Goal: Task Accomplishment & Management: Use online tool/utility

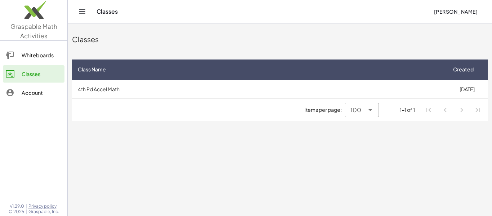
click at [124, 86] on td "4th Pd Accel Math" at bounding box center [259, 89] width 374 height 19
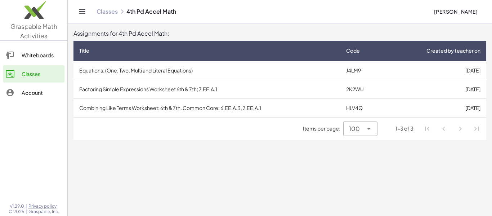
click at [186, 119] on div "Items per page: 100 *** 1-3 of 3" at bounding box center [279, 128] width 413 height 22
click at [227, 50] on div "Title" at bounding box center [206, 51] width 255 height 8
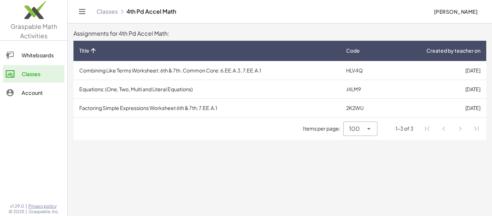
click at [227, 50] on div "Title" at bounding box center [206, 51] width 255 height 8
click at [228, 54] on div "Title" at bounding box center [206, 51] width 255 height 8
click at [229, 53] on div "Title" at bounding box center [206, 51] width 255 height 8
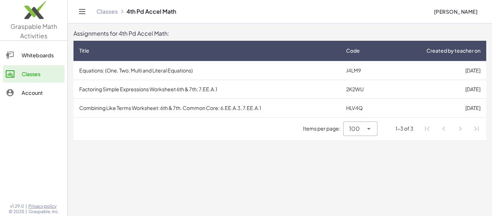
click at [340, 44] on th "Title" at bounding box center [362, 51] width 45 height 20
click at [232, 50] on div "Title" at bounding box center [206, 51] width 255 height 8
click at [87, 50] on span "Title" at bounding box center [84, 51] width 10 height 8
click at [84, 53] on span "Title" at bounding box center [84, 51] width 10 height 8
click at [93, 51] on icon at bounding box center [93, 51] width 8 height 8
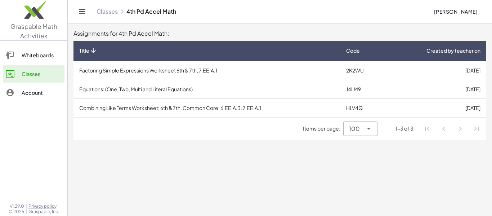
click at [93, 51] on icon at bounding box center [93, 51] width 8 height 8
click at [91, 50] on icon at bounding box center [93, 51] width 8 height 8
click at [189, 71] on td "Combining Like Terms Worksheet: 6th & 7th. Common Core: 6.EE.A.3, 7.EE.A.1" at bounding box center [206, 70] width 267 height 19
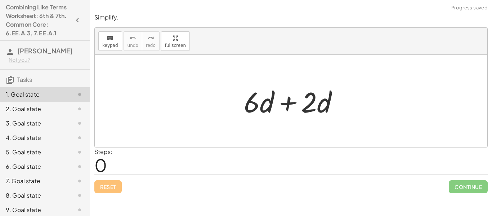
click at [155, 161] on div "Steps: 0" at bounding box center [290, 160] width 393 height 27
click at [108, 169] on div "Steps: 0" at bounding box center [103, 160] width 18 height 27
drag, startPoint x: 263, startPoint y: 93, endPoint x: 327, endPoint y: 97, distance: 64.2
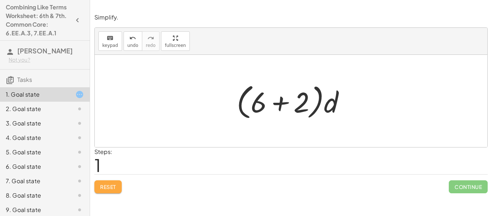
click at [113, 186] on span "Reset" at bounding box center [108, 186] width 16 height 6
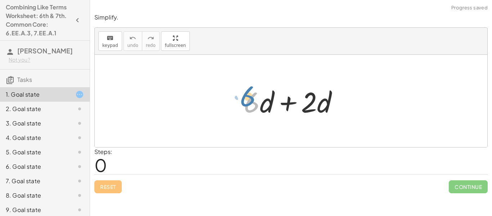
drag, startPoint x: 257, startPoint y: 104, endPoint x: 253, endPoint y: 99, distance: 7.0
click at [253, 99] on div at bounding box center [293, 100] width 107 height 37
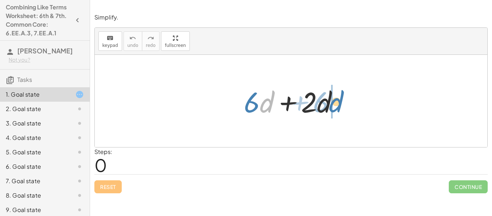
drag, startPoint x: 264, startPoint y: 103, endPoint x: 332, endPoint y: 102, distance: 68.1
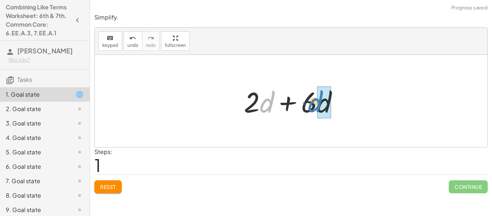
drag, startPoint x: 262, startPoint y: 106, endPoint x: 320, endPoint y: 110, distance: 58.1
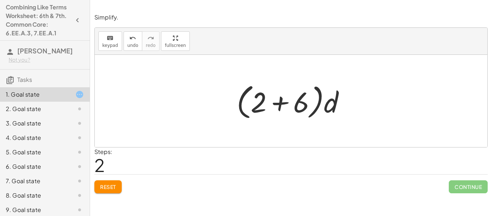
click at [115, 189] on span "Reset" at bounding box center [108, 186] width 16 height 6
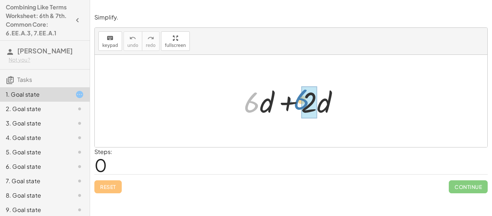
drag, startPoint x: 249, startPoint y: 104, endPoint x: 298, endPoint y: 101, distance: 49.8
click at [298, 101] on div at bounding box center [293, 100] width 107 height 37
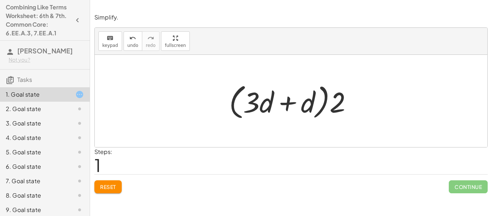
click at [114, 187] on span "Reset" at bounding box center [108, 186] width 16 height 6
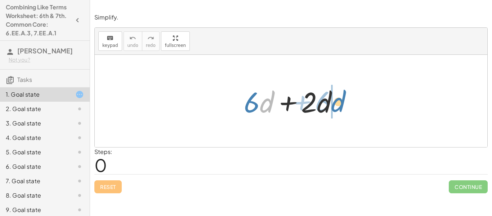
drag, startPoint x: 264, startPoint y: 108, endPoint x: 335, endPoint y: 107, distance: 71.3
click at [335, 107] on div at bounding box center [293, 100] width 107 height 37
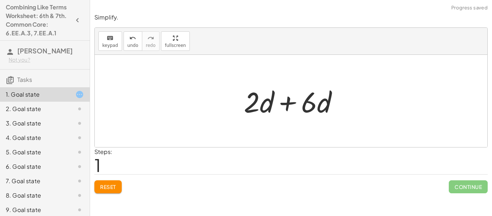
click at [115, 189] on span "Reset" at bounding box center [108, 186] width 16 height 6
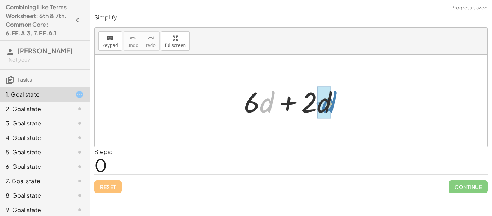
drag, startPoint x: 270, startPoint y: 98, endPoint x: 331, endPoint y: 98, distance: 60.9
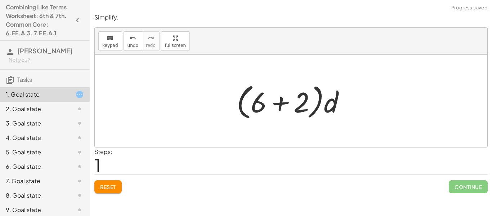
drag, startPoint x: 462, startPoint y: 187, endPoint x: 394, endPoint y: 183, distance: 67.8
click at [394, 183] on div "Reset Continue" at bounding box center [290, 183] width 393 height 19
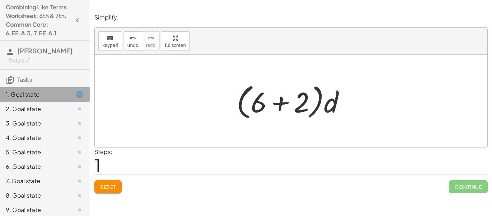
click at [80, 99] on icon at bounding box center [79, 94] width 9 height 9
click at [97, 188] on button "Reset" at bounding box center [107, 186] width 27 height 13
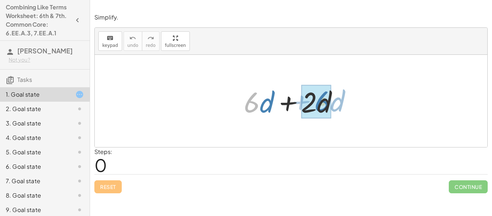
drag, startPoint x: 257, startPoint y: 106, endPoint x: 328, endPoint y: 104, distance: 71.0
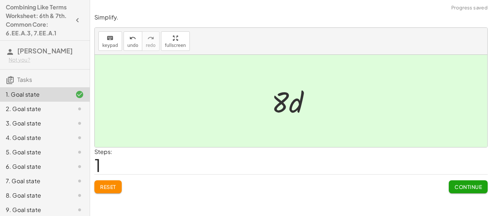
click at [455, 187] on span "Continue" at bounding box center [468, 186] width 27 height 6
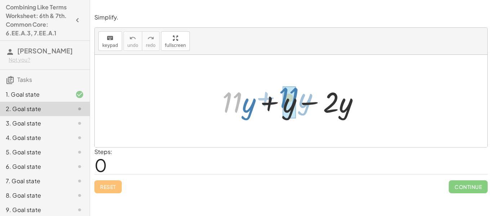
drag, startPoint x: 239, startPoint y: 104, endPoint x: 295, endPoint y: 99, distance: 56.4
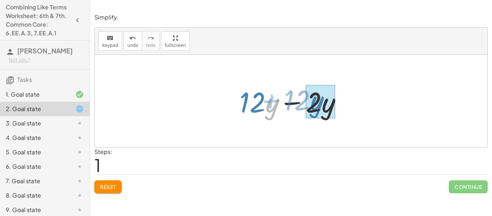
drag, startPoint x: 275, startPoint y: 104, endPoint x: 319, endPoint y: 102, distance: 44.0
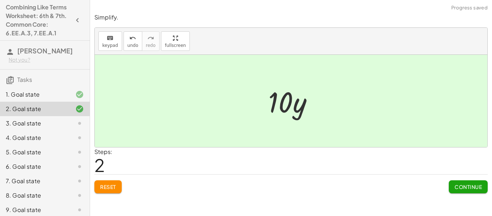
click at [453, 188] on button "Continue" at bounding box center [468, 186] width 39 height 13
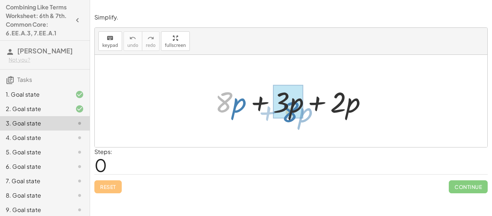
drag, startPoint x: 222, startPoint y: 103, endPoint x: 287, endPoint y: 110, distance: 64.8
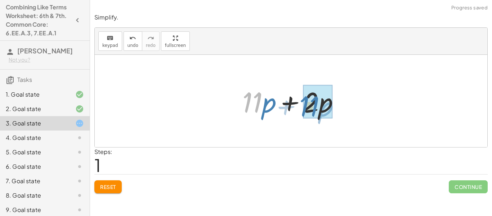
drag, startPoint x: 256, startPoint y: 99, endPoint x: 312, endPoint y: 102, distance: 56.3
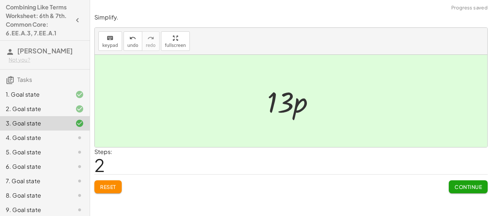
click at [482, 189] on button "Continue" at bounding box center [468, 186] width 39 height 13
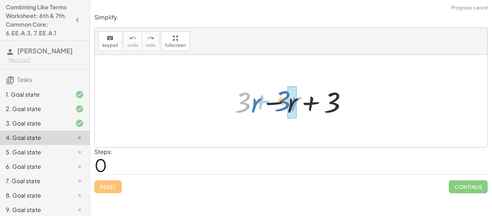
drag, startPoint x: 238, startPoint y: 107, endPoint x: 279, endPoint y: 106, distance: 41.1
click at [279, 106] on div at bounding box center [294, 100] width 126 height 37
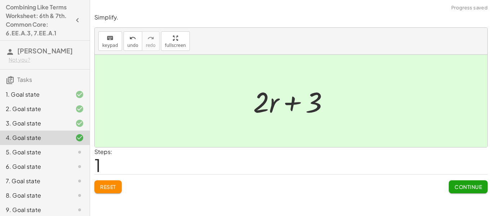
click at [0, 0] on div "Simplify. keyboard keypad undo undo redo redo fullscreen + · 3 · r − r + 3 + · …" at bounding box center [0, 0] width 0 height 0
click at [457, 188] on span "Continue" at bounding box center [468, 186] width 27 height 6
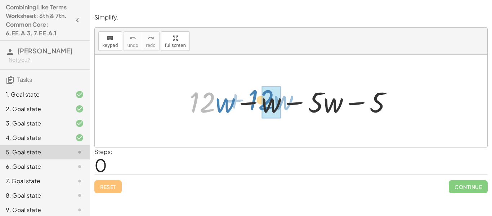
drag, startPoint x: 197, startPoint y: 102, endPoint x: 256, endPoint y: 100, distance: 59.1
click at [256, 100] on div at bounding box center [293, 100] width 215 height 37
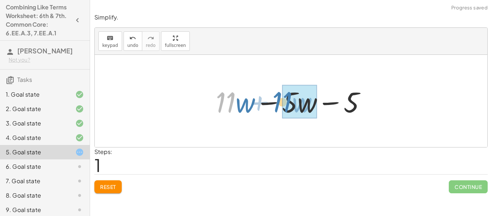
drag, startPoint x: 224, startPoint y: 100, endPoint x: 281, endPoint y: 99, distance: 57.3
click at [281, 99] on div at bounding box center [293, 100] width 163 height 37
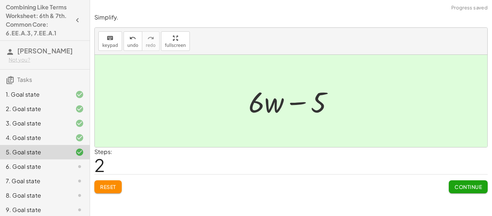
click at [457, 183] on button "Continue" at bounding box center [468, 186] width 39 height 13
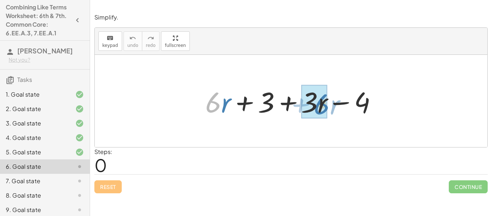
drag, startPoint x: 210, startPoint y: 103, endPoint x: 322, endPoint y: 104, distance: 112.0
click at [322, 104] on div at bounding box center [294, 100] width 184 height 37
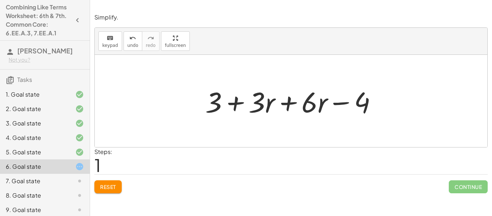
click at [0, 0] on div "Simplify. keyboard keypad undo undo redo redo fullscreen + · 6 · r + 3 + · 3 · …" at bounding box center [0, 0] width 0 height 0
click at [107, 189] on span "Reset" at bounding box center [108, 186] width 16 height 6
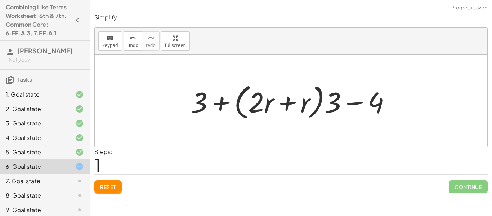
click at [108, 198] on div "Simplify. keyboard keypad undo undo redo redo fullscreen + · 6 · d + · 2 · d · …" at bounding box center [291, 108] width 402 height 216
click at [107, 188] on span "Reset" at bounding box center [108, 186] width 16 height 6
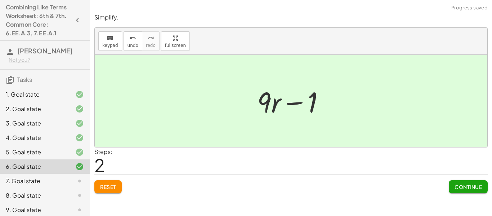
click at [465, 184] on span "Continue" at bounding box center [468, 186] width 27 height 6
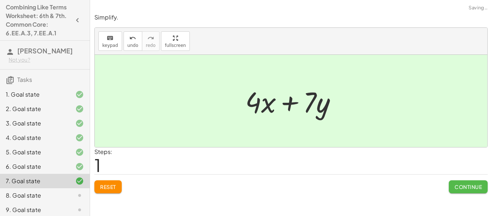
click at [450, 187] on button "Continue" at bounding box center [468, 186] width 39 height 13
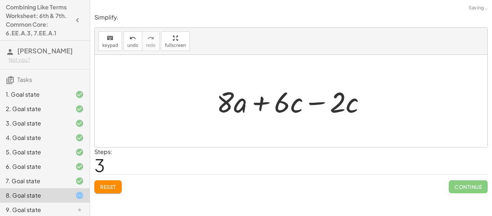
click at [103, 198] on div "Simplify. keyboard keypad undo undo redo redo fullscreen + · 6 · d + · 2 · d · …" at bounding box center [291, 108] width 402 height 216
click at [104, 192] on button "Reset" at bounding box center [107, 186] width 27 height 13
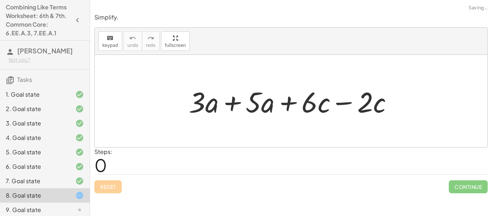
click at [0, 0] on div "Simplify. keyboard keypad undo undo redo redo fullscreen + · 3 · a + · 5 · a + …" at bounding box center [0, 0] width 0 height 0
click at [104, 189] on div "Reset Continue" at bounding box center [290, 183] width 393 height 19
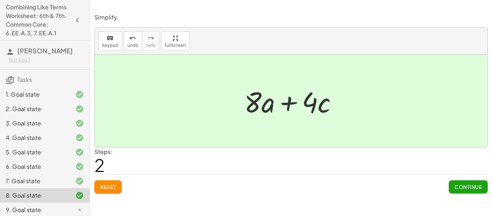
click at [459, 192] on button "Continue" at bounding box center [468, 186] width 39 height 13
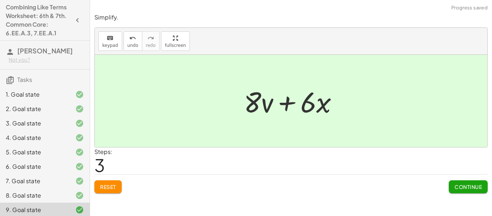
click at [0, 0] on div "Simplify. keyboard keypad undo undo redo redo fullscreen + · 12 · x − x + · 8 ·…" at bounding box center [0, 0] width 0 height 0
click at [458, 198] on div "Simplify. keyboard keypad undo undo redo redo fullscreen + · 6 · d + · 2 · d · …" at bounding box center [291, 108] width 402 height 216
click at [460, 191] on button "Continue" at bounding box center [468, 186] width 39 height 13
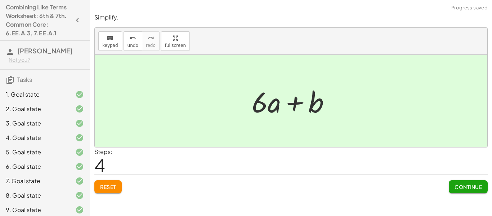
click at [466, 191] on button "Continue" at bounding box center [468, 186] width 39 height 13
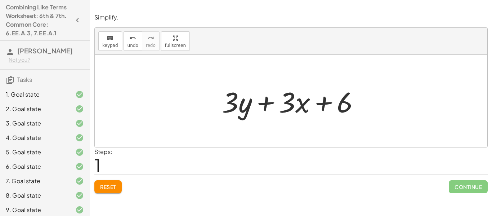
click at [104, 188] on span "Reset" at bounding box center [108, 186] width 16 height 6
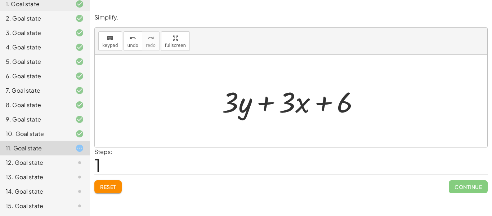
scroll to position [99, 0]
click at [104, 186] on span "Reset" at bounding box center [108, 186] width 16 height 6
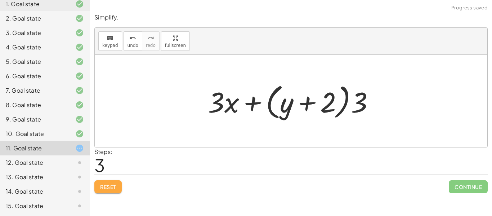
click at [115, 192] on button "Reset" at bounding box center [107, 186] width 27 height 13
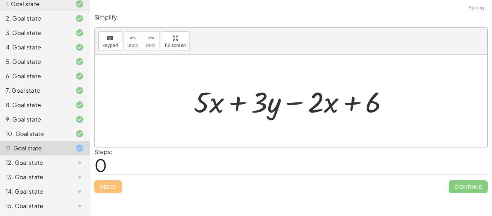
click at [112, 186] on div "Reset Continue" at bounding box center [290, 183] width 393 height 19
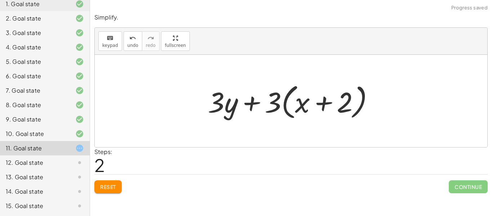
click at [115, 189] on span "Reset" at bounding box center [108, 186] width 16 height 6
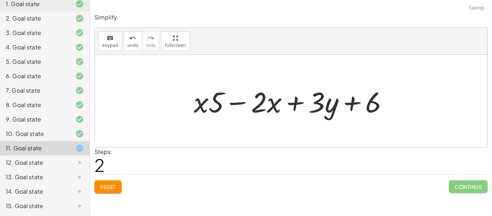
click at [121, 191] on button "Reset" at bounding box center [107, 186] width 27 height 13
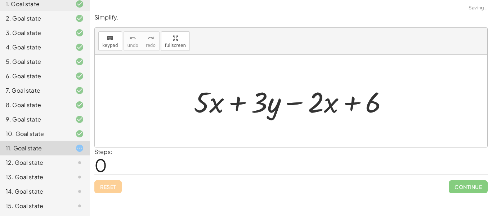
click at [120, 188] on div "Reset Continue" at bounding box center [290, 183] width 393 height 19
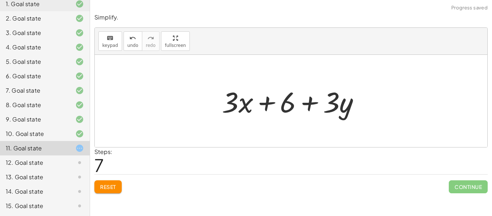
click at [106, 191] on button "Reset" at bounding box center [107, 186] width 27 height 13
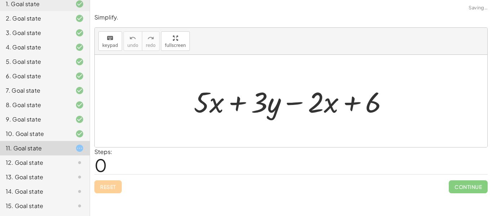
click at [0, 0] on div "Simplify. keyboard keypad undo undo redo redo fullscreen + · 5 · x + · 3 · y − …" at bounding box center [0, 0] width 0 height 0
click at [104, 191] on div "Reset Continue" at bounding box center [290, 183] width 393 height 19
click at [46, 163] on div "12. Goal state" at bounding box center [35, 162] width 58 height 9
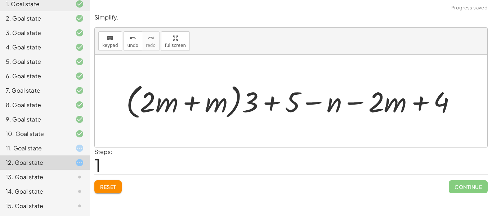
click at [120, 184] on button "Reset" at bounding box center [107, 186] width 27 height 13
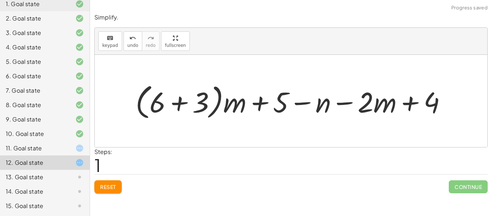
click at [100, 193] on button "Reset" at bounding box center [107, 186] width 27 height 13
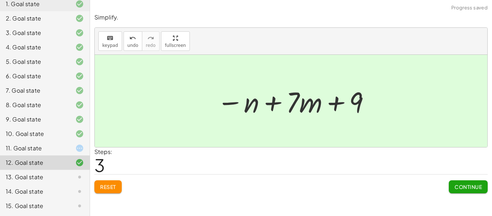
click at [449, 181] on button "Continue" at bounding box center [468, 186] width 39 height 13
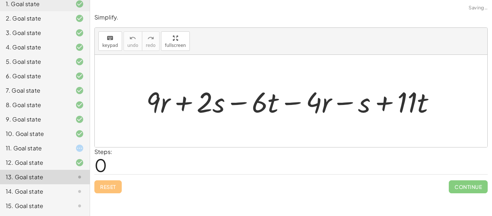
click at [454, 187] on span "Continue" at bounding box center [468, 186] width 39 height 13
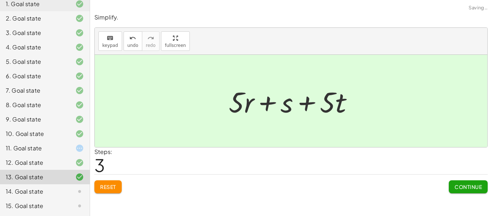
click at [459, 186] on span "Continue" at bounding box center [468, 186] width 27 height 6
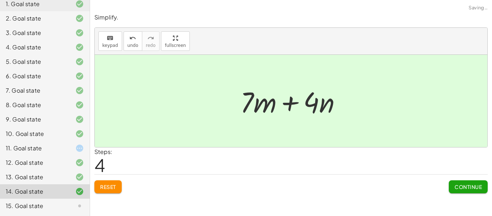
click at [449, 186] on button "Continue" at bounding box center [468, 186] width 39 height 13
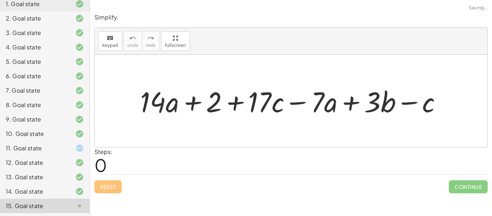
click at [449, 196] on div "Simplify. keyboard keypad undo undo redo redo fullscreen + · 14 · a + 2 + · 17 …" at bounding box center [291, 103] width 402 height 188
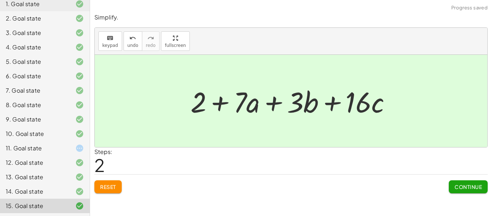
click at [463, 188] on span "Continue" at bounding box center [468, 186] width 27 height 6
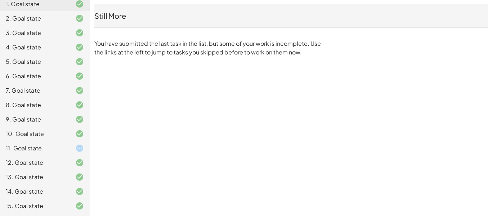
click at [33, 151] on div "11. Goal state" at bounding box center [35, 148] width 58 height 9
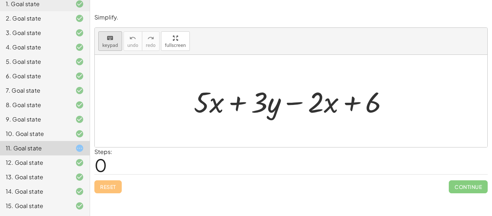
click at [104, 43] on span "keypad" at bounding box center [110, 45] width 16 height 5
click at [215, 97] on div at bounding box center [209, 101] width 30 height 33
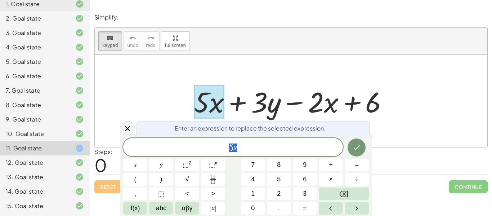
scroll to position [0, 0]
click at [233, 86] on div at bounding box center [293, 100] width 207 height 37
click at [108, 36] on icon "keyboard" at bounding box center [110, 38] width 7 height 9
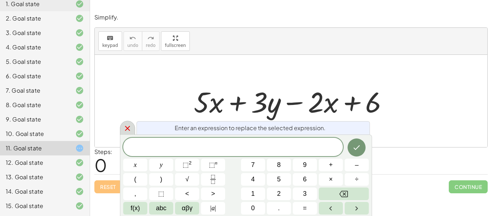
click at [128, 126] on icon at bounding box center [127, 128] width 9 height 9
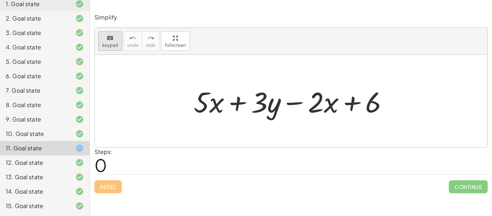
click at [108, 43] on span "keypad" at bounding box center [110, 45] width 16 height 5
click at [115, 36] on div "keyboard" at bounding box center [110, 37] width 16 height 9
drag, startPoint x: 211, startPoint y: 104, endPoint x: 169, endPoint y: 95, distance: 42.7
click at [169, 95] on div "· x + · 5 + · 5 · x + · 3 · y − · 2 · x + 6" at bounding box center [291, 101] width 393 height 92
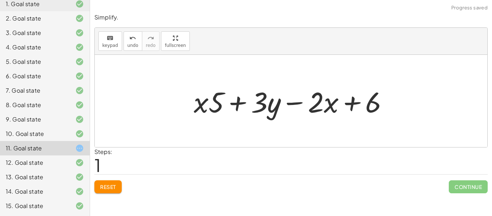
click at [111, 192] on button "Reset" at bounding box center [107, 186] width 27 height 13
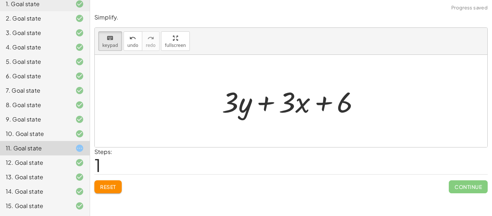
scroll to position [1, 0]
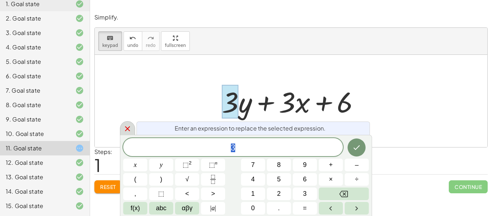
click at [130, 131] on icon at bounding box center [127, 128] width 9 height 9
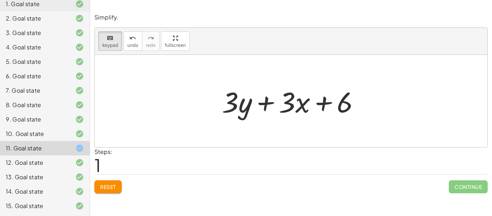
click at [171, 202] on div "Simplify. keyboard keypad undo undo redo redo fullscreen × Steps: 1 Reset Conti…" at bounding box center [291, 108] width 402 height 216
click at [230, 112] on div at bounding box center [293, 100] width 151 height 37
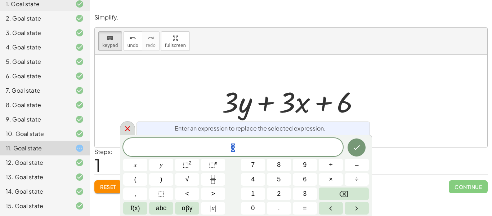
click at [128, 129] on icon at bounding box center [127, 128] width 9 height 9
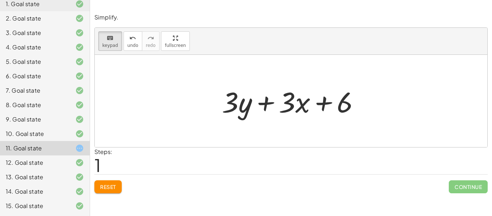
click at [237, 104] on div at bounding box center [293, 100] width 151 height 37
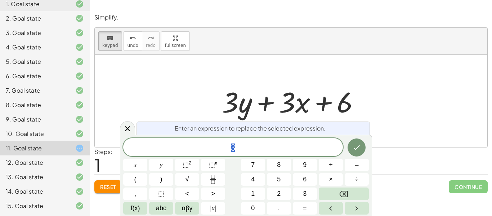
click at [130, 136] on div "Enter an expression to replace the selected expression. * 3 x y ⬚ 2 ⬚ n 7 8 9 +…" at bounding box center [246, 175] width 252 height 81
click at [131, 130] on icon at bounding box center [127, 128] width 9 height 9
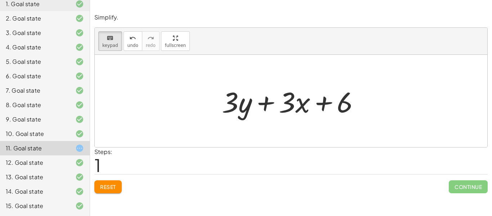
click at [238, 111] on div at bounding box center [293, 100] width 151 height 37
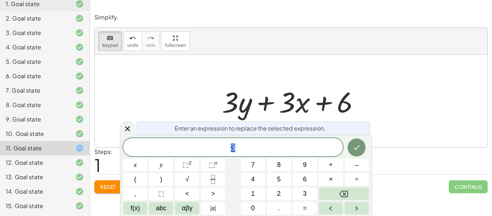
scroll to position [1, 0]
click at [130, 125] on icon at bounding box center [127, 128] width 9 height 9
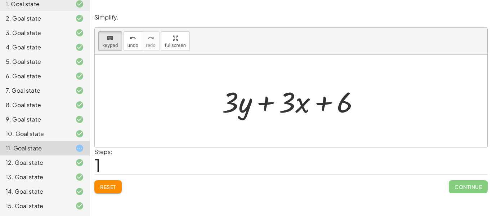
click at [246, 104] on div at bounding box center [293, 100] width 151 height 37
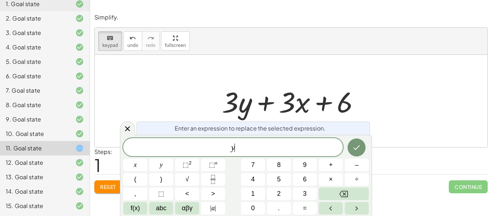
scroll to position [1, 0]
click at [353, 150] on icon "Done" at bounding box center [356, 147] width 9 height 9
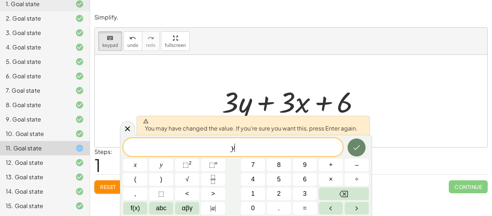
click at [353, 144] on icon "Done" at bounding box center [356, 147] width 9 height 9
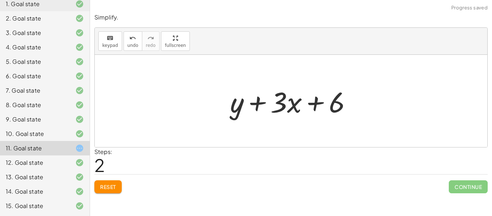
click at [280, 104] on div at bounding box center [294, 100] width 134 height 37
click at [114, 40] on div "keyboard" at bounding box center [110, 37] width 16 height 9
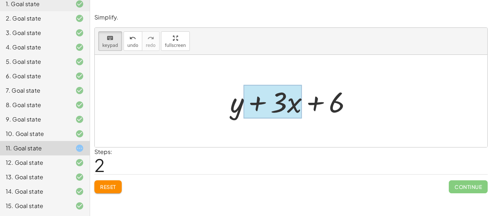
click at [295, 107] on div at bounding box center [273, 101] width 58 height 33
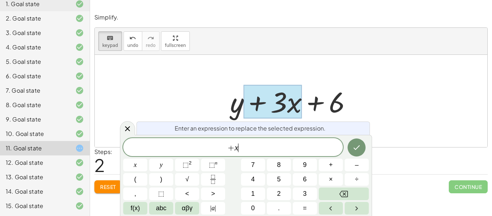
scroll to position [3, 0]
click at [357, 144] on icon "Done" at bounding box center [356, 147] width 9 height 9
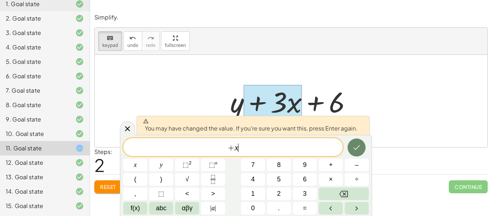
click at [357, 144] on icon "Done" at bounding box center [356, 147] width 9 height 9
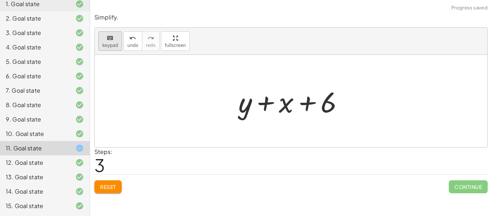
click at [108, 44] on span "keypad" at bounding box center [110, 45] width 16 height 5
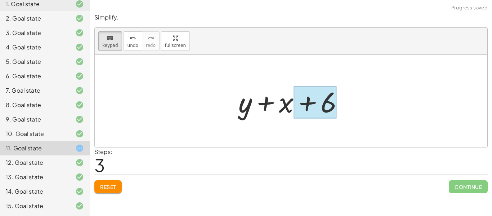
click at [330, 109] on div at bounding box center [315, 102] width 43 height 32
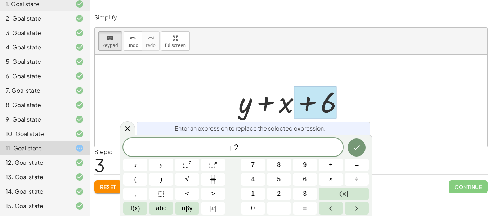
scroll to position [4, 0]
click at [365, 144] on button "Done" at bounding box center [357, 147] width 18 height 18
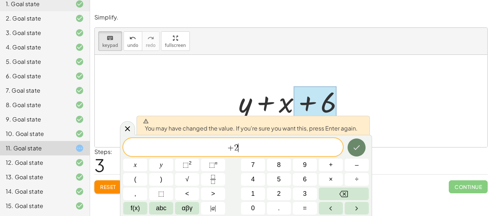
click at [365, 144] on button "Done" at bounding box center [357, 147] width 18 height 18
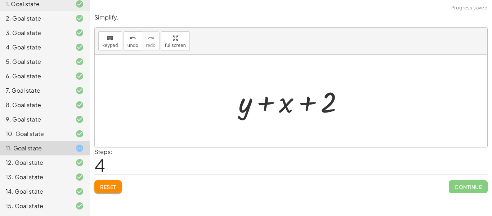
click at [108, 183] on span "Reset" at bounding box center [108, 186] width 16 height 6
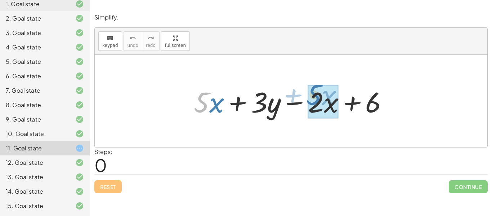
drag, startPoint x: 206, startPoint y: 104, endPoint x: 321, endPoint y: 98, distance: 114.3
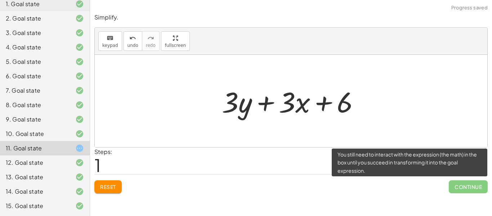
click at [468, 182] on span "Continue" at bounding box center [468, 186] width 39 height 13
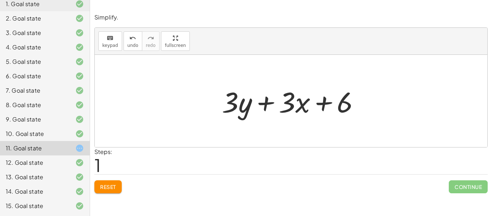
scroll to position [0, 0]
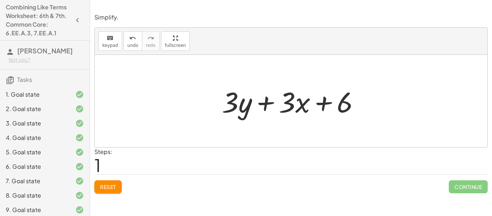
click at [81, 18] on icon "button" at bounding box center [77, 20] width 9 height 9
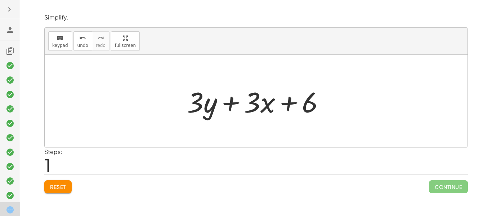
click at [6, 4] on button "button" at bounding box center [9, 9] width 13 height 13
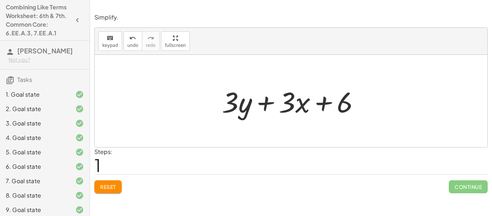
click at [19, 83] on span "Tasks" at bounding box center [24, 80] width 15 height 8
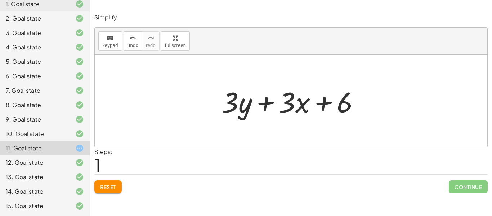
click at [112, 189] on span "Reset" at bounding box center [108, 186] width 16 height 6
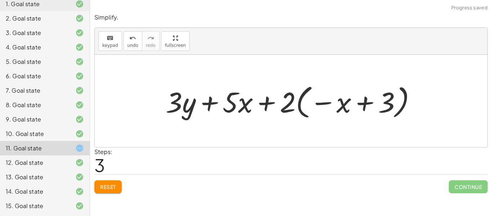
click at [117, 183] on button "Reset" at bounding box center [107, 186] width 27 height 13
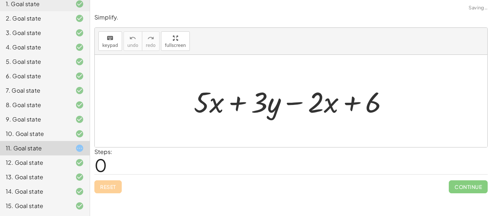
click at [112, 184] on div "Reset Continue" at bounding box center [290, 183] width 393 height 19
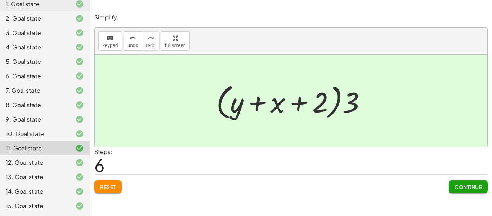
click at [469, 191] on button "Continue" at bounding box center [468, 186] width 39 height 13
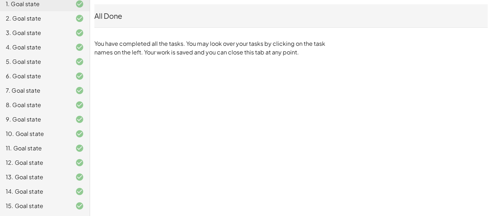
scroll to position [0, 0]
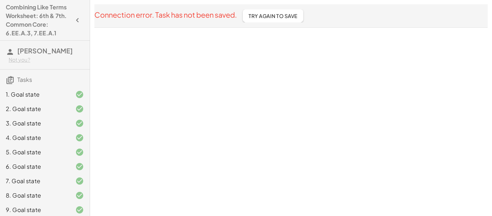
click at [281, 17] on span "Try Again To Save" at bounding box center [273, 16] width 49 height 6
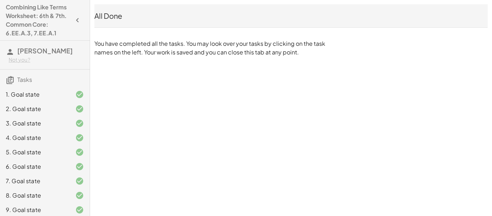
click at [43, 31] on h4 "Combining Like Terms Worksheet: 6th & 7th. Common Core: 6.EE.A.3, 7.EE.A.1" at bounding box center [38, 20] width 65 height 35
click at [38, 35] on h4 "Combining Like Terms Worksheet: 6th & 7th. Common Core: 6.EE.A.3, 7.EE.A.1" at bounding box center [38, 20] width 65 height 35
click at [43, 27] on h4 "Combining Like Terms Worksheet: 6th & 7th. Common Core: 6.EE.A.3, 7.EE.A.1" at bounding box center [38, 20] width 65 height 35
click at [46, 27] on h4 "Combining Like Terms Worksheet: 6th & 7th. Common Core: 6.EE.A.3, 7.EE.A.1" at bounding box center [38, 20] width 65 height 35
click at [48, 27] on h4 "Combining Like Terms Worksheet: 6th & 7th. Common Core: 6.EE.A.3, 7.EE.A.1" at bounding box center [38, 20] width 65 height 35
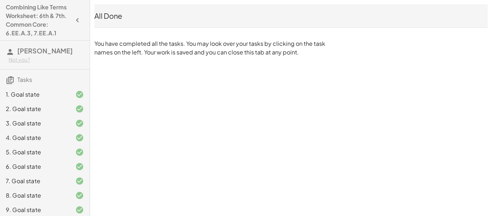
click at [52, 27] on h4 "Combining Like Terms Worksheet: 6th & 7th. Common Core: 6.EE.A.3, 7.EE.A.1" at bounding box center [38, 20] width 65 height 35
click at [54, 31] on h4 "Combining Like Terms Worksheet: 6th & 7th. Common Core: 6.EE.A.3, 7.EE.A.1" at bounding box center [38, 20] width 65 height 35
click at [58, 55] on h3 "Sudarshan Gopala Krishnan Not you?" at bounding box center [45, 55] width 90 height 28
click at [25, 55] on span "[PERSON_NAME]" at bounding box center [44, 50] width 55 height 8
click at [17, 55] on span "[PERSON_NAME]" at bounding box center [44, 50] width 55 height 8
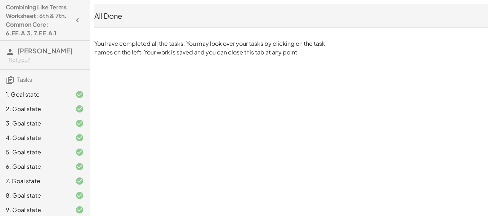
click at [34, 46] on h3 "Sudarshan Gopala Krishnan Not you?" at bounding box center [45, 55] width 90 height 28
click at [45, 37] on h4 "Combining Like Terms Worksheet: 6th & 7th. Common Core: 6.EE.A.3, 7.EE.A.1" at bounding box center [38, 20] width 65 height 35
click at [72, 21] on button "button" at bounding box center [77, 20] width 13 height 13
click at [94, 15] on div "All Done" at bounding box center [290, 16] width 393 height 10
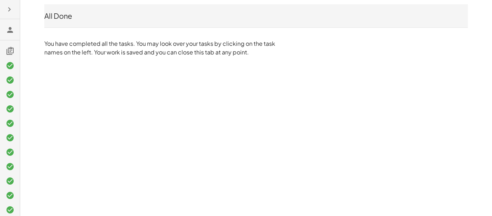
click at [5, 13] on button "button" at bounding box center [9, 9] width 13 height 13
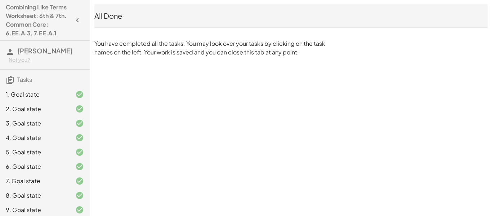
click at [41, 33] on h4 "Combining Like Terms Worksheet: 6th & 7th. Common Core: 6.EE.A.3, 7.EE.A.1" at bounding box center [38, 20] width 65 height 35
click at [33, 25] on h4 "Combining Like Terms Worksheet: 6th & 7th. Common Core: 6.EE.A.3, 7.EE.A.1" at bounding box center [38, 20] width 65 height 35
click at [35, 31] on h4 "Combining Like Terms Worksheet: 6th & 7th. Common Core: 6.EE.A.3, 7.EE.A.1" at bounding box center [38, 20] width 65 height 35
click at [61, 37] on h4 "Combining Like Terms Worksheet: 6th & 7th. Common Core: 6.EE.A.3, 7.EE.A.1" at bounding box center [38, 20] width 65 height 35
click at [59, 33] on h4 "Combining Like Terms Worksheet: 6th & 7th. Common Core: 6.EE.A.3, 7.EE.A.1" at bounding box center [38, 20] width 65 height 35
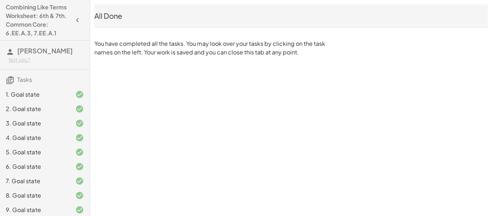
click at [52, 63] on div "Not you?" at bounding box center [46, 59] width 75 height 7
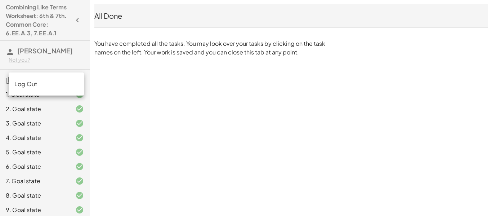
click at [59, 63] on div "Not you?" at bounding box center [46, 59] width 75 height 7
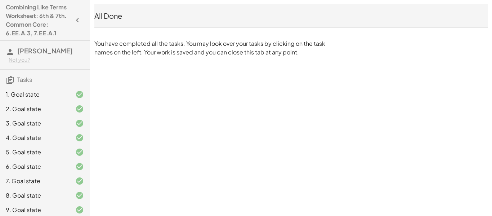
click at [35, 63] on div "Not you?" at bounding box center [46, 59] width 75 height 7
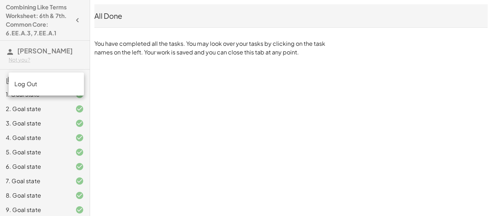
click at [66, 52] on span "[PERSON_NAME]" at bounding box center [44, 50] width 55 height 8
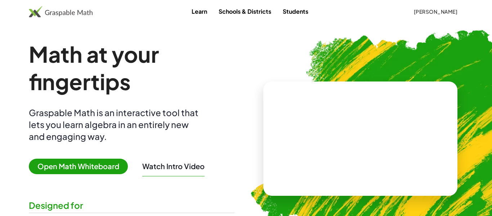
click at [443, 14] on span "[PERSON_NAME]" at bounding box center [436, 11] width 44 height 6
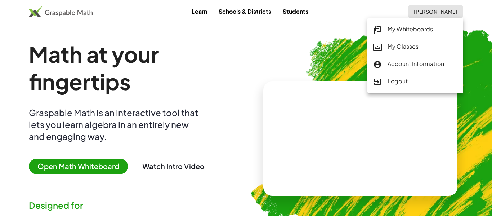
click at [424, 48] on div "My Classes" at bounding box center [415, 46] width 84 height 9
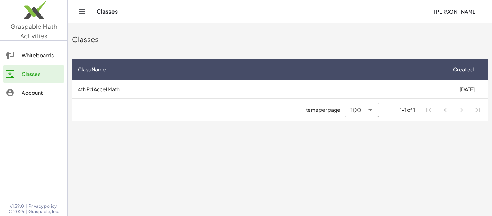
click at [143, 80] on td "4th Pd Accel Math" at bounding box center [259, 89] width 374 height 19
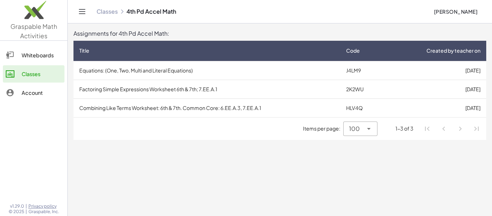
click at [361, 108] on td "HLV4Q" at bounding box center [362, 107] width 45 height 19
click at [350, 51] on span "Code" at bounding box center [353, 51] width 14 height 8
click at [349, 48] on span "Code" at bounding box center [353, 51] width 14 height 8
click at [301, 106] on td "Combining Like Terms Worksheet: 6th & 7th. Common Core: 6.EE.A.3, 7.EE.A.1" at bounding box center [206, 107] width 267 height 19
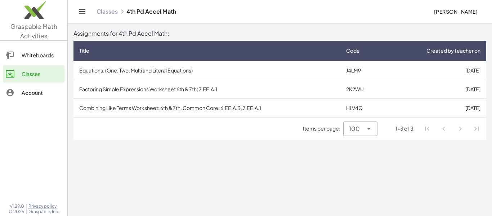
click at [315, 53] on div "Title" at bounding box center [206, 51] width 255 height 8
click at [325, 53] on div "Title" at bounding box center [206, 51] width 255 height 8
click at [326, 47] on div "Title" at bounding box center [206, 51] width 255 height 8
click at [283, 50] on div "Title" at bounding box center [206, 51] width 255 height 8
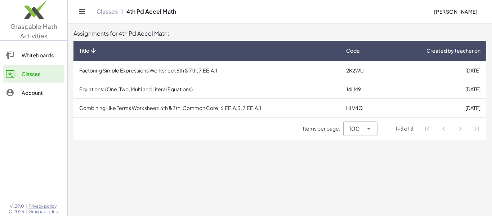
click at [283, 50] on div "Title" at bounding box center [206, 51] width 255 height 8
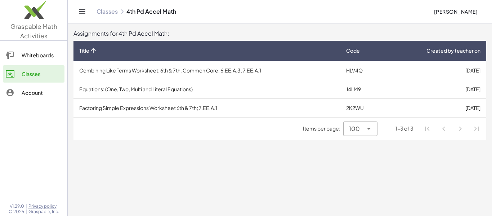
click at [424, 111] on td "[DATE]" at bounding box center [435, 107] width 101 height 19
click at [353, 50] on span "Code" at bounding box center [353, 51] width 14 height 8
click at [350, 107] on td "J4LM9" at bounding box center [362, 107] width 45 height 19
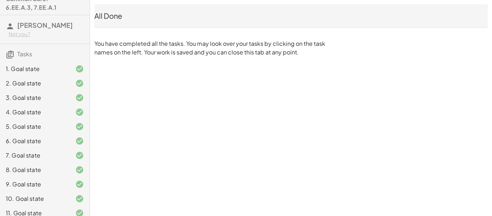
scroll to position [26, 0]
click at [63, 59] on h3 "Tasks" at bounding box center [45, 51] width 90 height 15
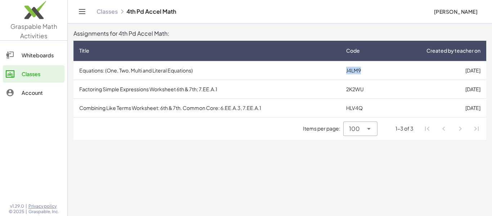
drag, startPoint x: 345, startPoint y: 70, endPoint x: 361, endPoint y: 71, distance: 15.2
click at [361, 71] on td "J4LM9" at bounding box center [362, 70] width 45 height 19
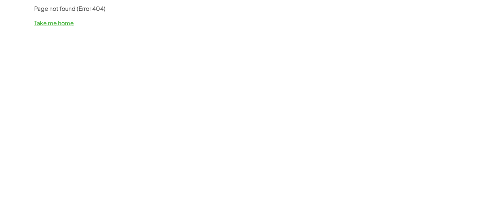
click at [39, 22] on link "Take me home" at bounding box center [54, 23] width 40 height 8
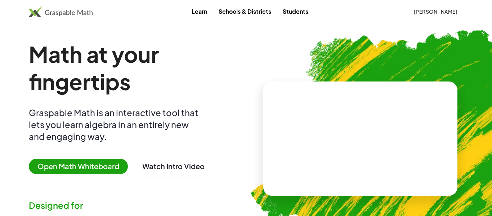
click at [429, 12] on span "[PERSON_NAME]" at bounding box center [436, 11] width 44 height 6
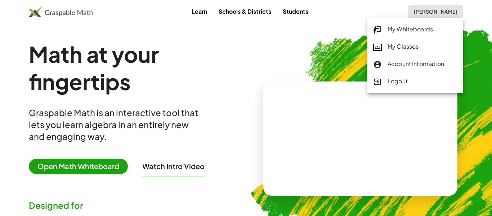
click at [419, 52] on link "My Classes" at bounding box center [415, 46] width 96 height 17
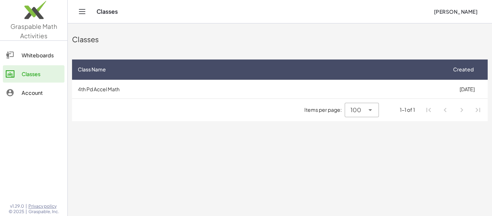
click at [185, 92] on td "4th Pd Accel Math" at bounding box center [259, 89] width 374 height 19
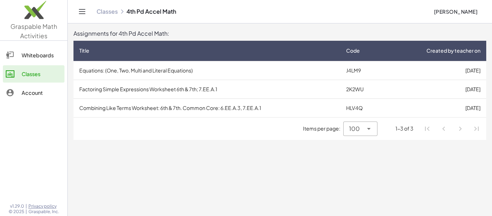
click at [357, 57] on th "Code" at bounding box center [362, 51] width 45 height 20
click at [331, 49] on div "Title" at bounding box center [206, 51] width 255 height 8
click at [383, 56] on th "Code" at bounding box center [362, 51] width 45 height 20
click at [378, 54] on div "Code" at bounding box center [362, 51] width 33 height 8
click at [366, 48] on icon at bounding box center [364, 51] width 8 height 8
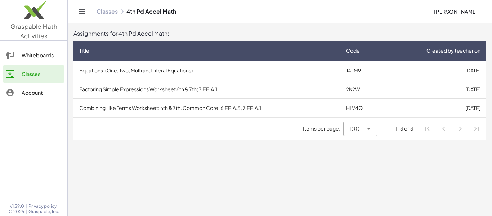
click at [355, 82] on td "2K2WU" at bounding box center [362, 89] width 45 height 19
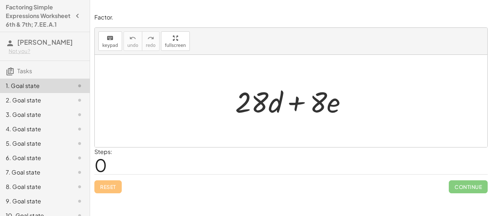
click at [63, 104] on div "2. Goal state" at bounding box center [35, 100] width 58 height 9
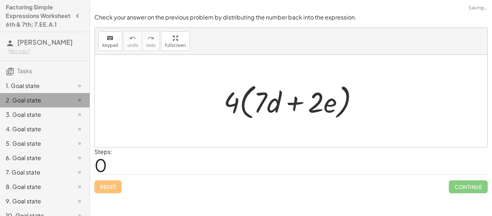
click at [55, 104] on div "2. Goal state" at bounding box center [35, 100] width 58 height 9
click at [60, 90] on div "1. Goal state" at bounding box center [35, 85] width 58 height 9
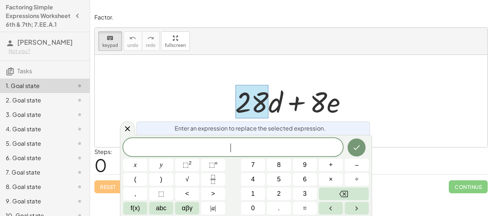
scroll to position [1, 0]
click at [125, 128] on icon at bounding box center [127, 128] width 9 height 9
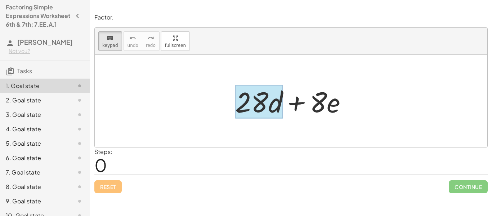
click at [275, 98] on div at bounding box center [259, 101] width 48 height 33
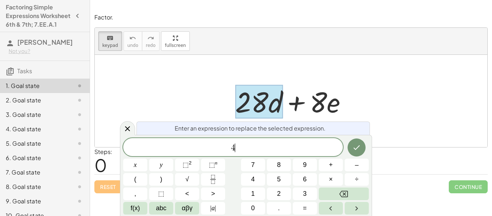
scroll to position [1, 0]
click at [353, 142] on button "Done" at bounding box center [357, 147] width 18 height 18
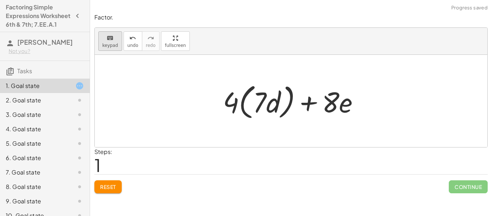
click at [107, 43] on span "keypad" at bounding box center [110, 45] width 16 height 5
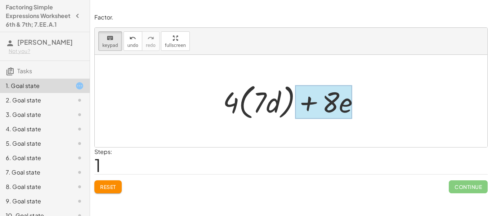
click at [347, 106] on div at bounding box center [323, 101] width 57 height 33
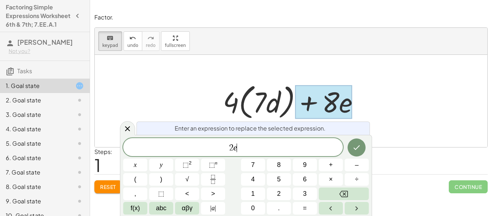
scroll to position [3, 0]
click at [361, 151] on icon "Done" at bounding box center [356, 147] width 9 height 9
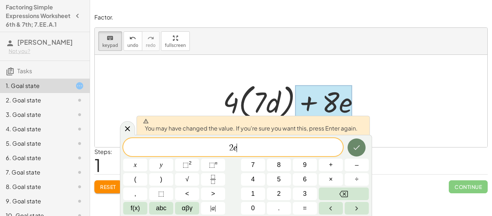
click at [361, 151] on icon "Done" at bounding box center [356, 147] width 9 height 9
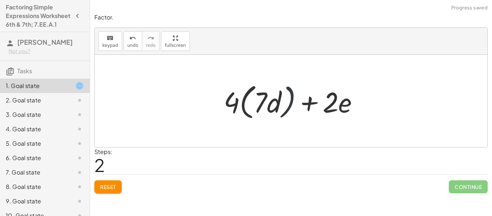
drag, startPoint x: 288, startPoint y: 103, endPoint x: 305, endPoint y: 103, distance: 17.3
click at [305, 103] on div at bounding box center [294, 100] width 148 height 41
drag, startPoint x: 347, startPoint y: 109, endPoint x: 290, endPoint y: 100, distance: 57.9
click at [290, 100] on div at bounding box center [294, 100] width 148 height 41
drag, startPoint x: 334, startPoint y: 107, endPoint x: 273, endPoint y: 106, distance: 61.6
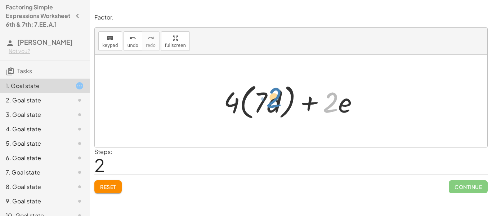
click at [273, 106] on div at bounding box center [294, 100] width 148 height 41
drag, startPoint x: 345, startPoint y: 110, endPoint x: 277, endPoint y: 108, distance: 68.5
click at [277, 108] on div at bounding box center [294, 100] width 148 height 41
click at [113, 188] on span "Reset" at bounding box center [108, 186] width 16 height 6
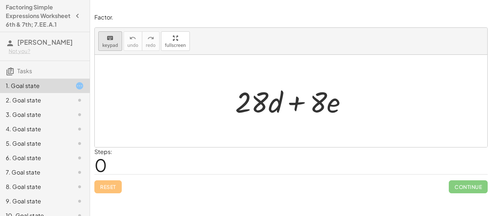
click at [115, 45] on span "keypad" at bounding box center [110, 45] width 16 height 5
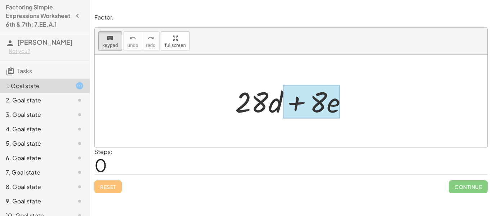
click at [335, 102] on div at bounding box center [311, 101] width 57 height 33
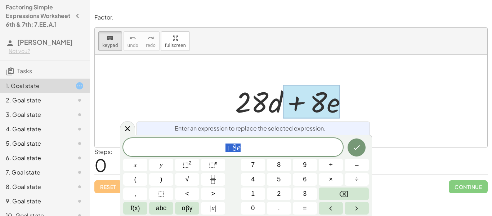
scroll to position [3, 0]
click at [360, 145] on icon "Done" at bounding box center [356, 147] width 9 height 9
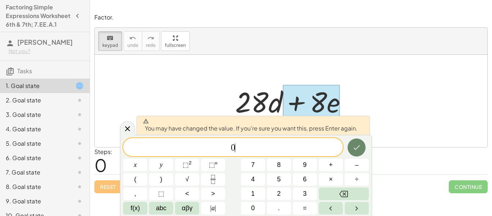
click at [360, 144] on icon "Done" at bounding box center [356, 147] width 9 height 9
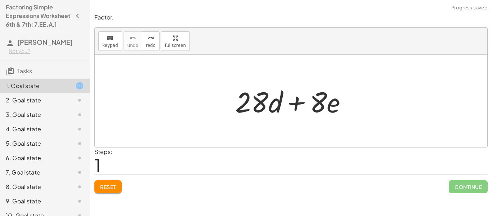
click at [106, 190] on button "Reset" at bounding box center [107, 186] width 27 height 13
click at [108, 36] on icon "keyboard" at bounding box center [110, 38] width 7 height 9
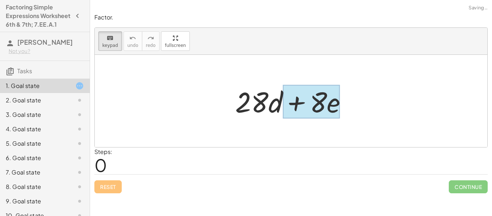
click at [328, 112] on div at bounding box center [311, 101] width 57 height 33
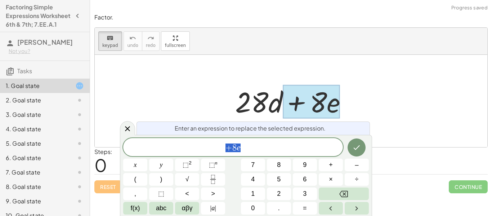
scroll to position [4, 0]
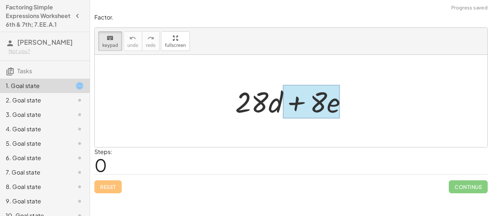
click at [331, 111] on div at bounding box center [311, 101] width 57 height 33
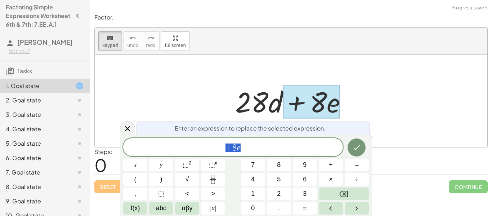
scroll to position [4, 0]
click at [354, 144] on icon "Done" at bounding box center [356, 147] width 9 height 9
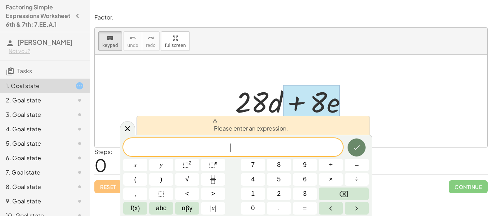
click at [354, 144] on icon "Done" at bounding box center [356, 147] width 9 height 9
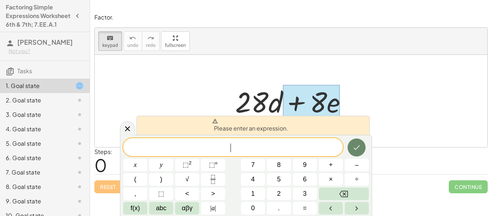
click at [354, 144] on icon "Done" at bounding box center [356, 147] width 9 height 9
click at [355, 144] on icon "Done" at bounding box center [356, 147] width 9 height 9
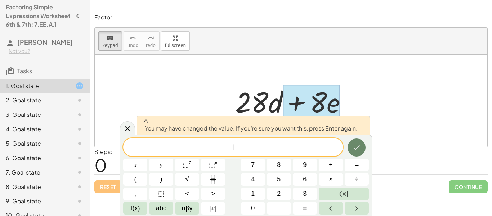
click at [355, 144] on icon "Done" at bounding box center [356, 147] width 9 height 9
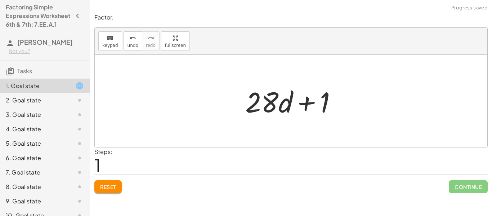
click at [257, 102] on div at bounding box center [294, 100] width 104 height 37
click at [122, 186] on button "Reset" at bounding box center [107, 186] width 27 height 13
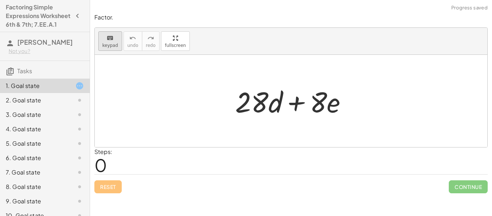
click at [105, 44] on span "keypad" at bounding box center [110, 45] width 16 height 5
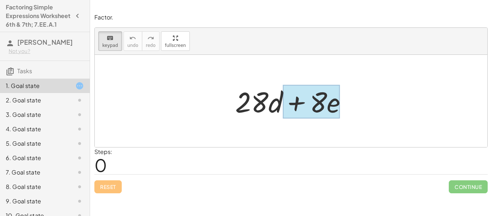
click at [335, 104] on div at bounding box center [311, 101] width 57 height 33
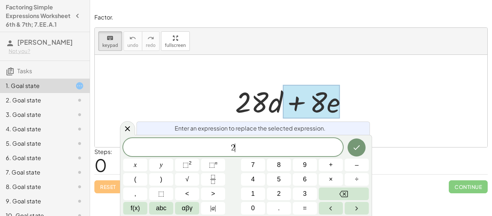
scroll to position [6, 0]
click at [354, 139] on button "Done" at bounding box center [357, 147] width 18 height 18
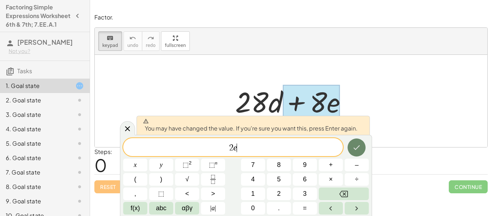
click at [354, 139] on button "Done" at bounding box center [357, 147] width 18 height 18
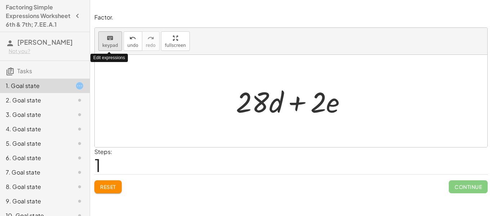
click at [111, 41] on icon "keyboard" at bounding box center [110, 38] width 7 height 9
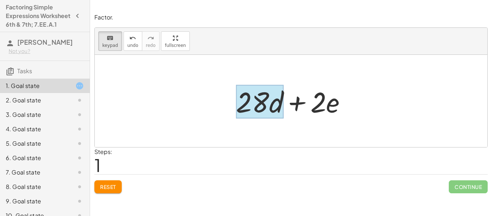
click at [279, 105] on div at bounding box center [260, 101] width 48 height 33
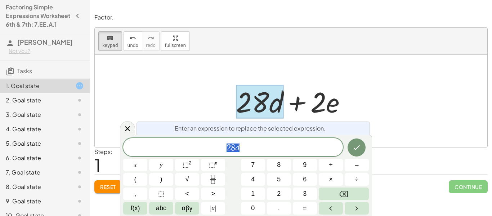
scroll to position [6, 0]
click at [362, 151] on button "Done" at bounding box center [357, 147] width 18 height 18
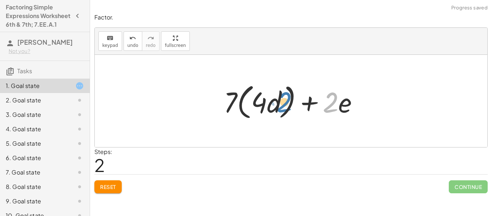
drag, startPoint x: 333, startPoint y: 102, endPoint x: 287, endPoint y: 101, distance: 46.5
click at [287, 101] on div at bounding box center [294, 100] width 148 height 41
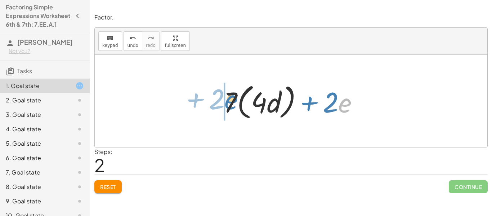
drag, startPoint x: 343, startPoint y: 107, endPoint x: 233, endPoint y: 103, distance: 109.9
click at [233, 103] on div at bounding box center [294, 100] width 148 height 41
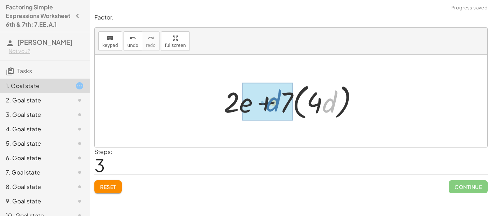
drag, startPoint x: 327, startPoint y: 95, endPoint x: 271, endPoint y: 94, distance: 56.6
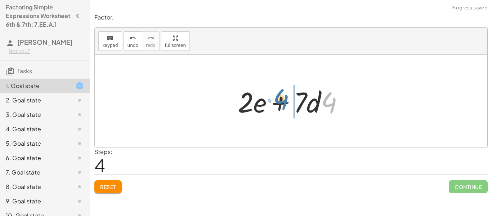
drag, startPoint x: 330, startPoint y: 107, endPoint x: 281, endPoint y: 104, distance: 48.7
click at [281, 104] on div at bounding box center [293, 100] width 119 height 37
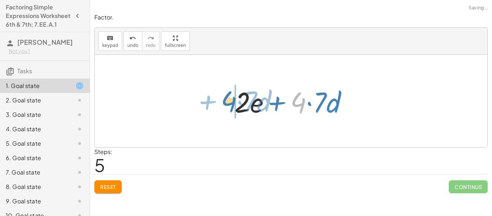
drag, startPoint x: 295, startPoint y: 104, endPoint x: 225, endPoint y: 103, distance: 69.5
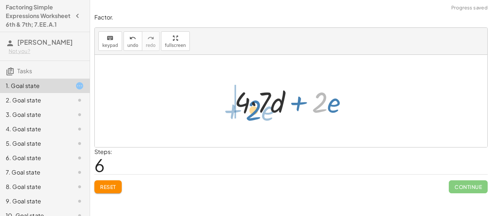
drag, startPoint x: 316, startPoint y: 101, endPoint x: 249, endPoint y: 108, distance: 67.3
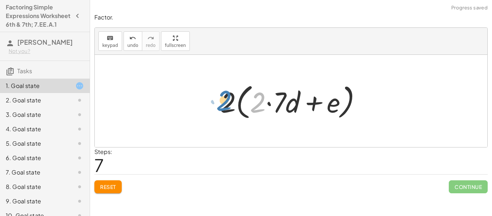
drag, startPoint x: 260, startPoint y: 106, endPoint x: 226, endPoint y: 103, distance: 33.9
click at [226, 103] on div at bounding box center [293, 100] width 154 height 41
drag, startPoint x: 254, startPoint y: 106, endPoint x: 324, endPoint y: 107, distance: 69.5
click at [324, 107] on div at bounding box center [293, 100] width 154 height 41
drag, startPoint x: 254, startPoint y: 104, endPoint x: 327, endPoint y: 104, distance: 73.1
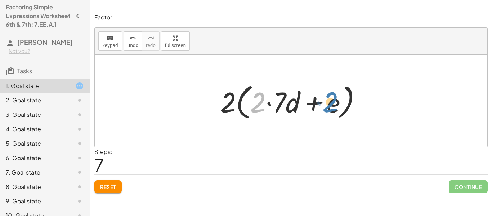
click at [327, 104] on div at bounding box center [293, 100] width 154 height 41
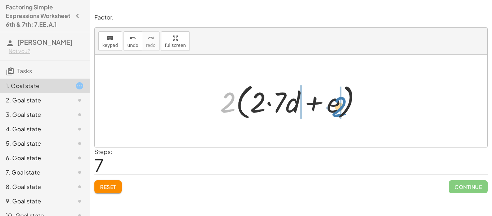
drag, startPoint x: 229, startPoint y: 104, endPoint x: 341, endPoint y: 108, distance: 111.7
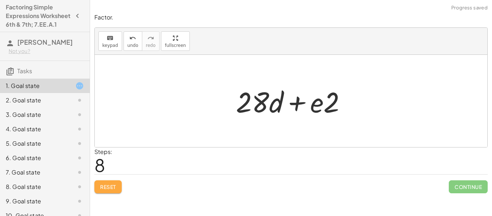
click at [107, 186] on span "Reset" at bounding box center [108, 186] width 16 height 6
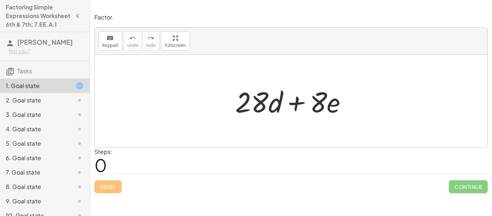
click at [67, 119] on div at bounding box center [74, 114] width 20 height 9
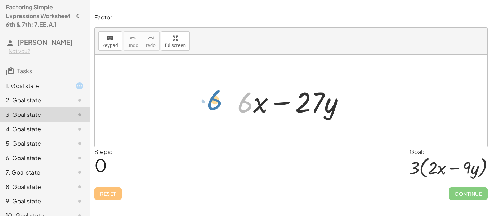
drag, startPoint x: 244, startPoint y: 117, endPoint x: 213, endPoint y: 114, distance: 31.1
click at [213, 114] on div "· 6 + · 6 · x − · 27 · y" at bounding box center [291, 101] width 393 height 92
drag, startPoint x: 257, startPoint y: 106, endPoint x: 225, endPoint y: 100, distance: 32.9
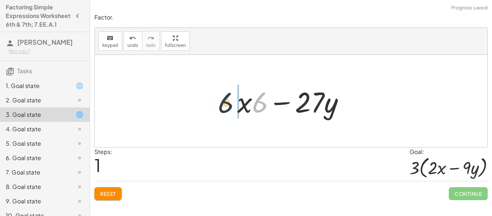
drag, startPoint x: 258, startPoint y: 104, endPoint x: 218, endPoint y: 104, distance: 39.3
click at [116, 193] on span "Reset" at bounding box center [108, 193] width 16 height 6
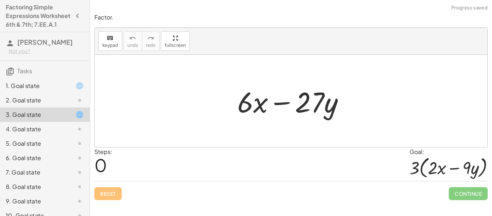
click at [71, 152] on div "4. Goal state" at bounding box center [45, 158] width 90 height 14
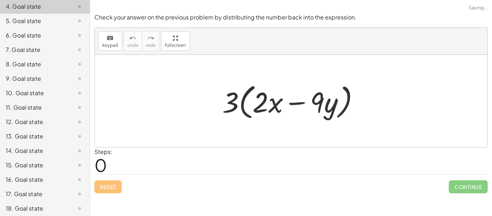
scroll to position [0, 0]
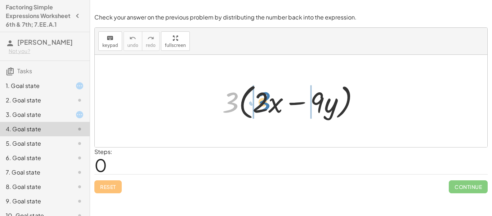
drag, startPoint x: 228, startPoint y: 113, endPoint x: 261, endPoint y: 112, distance: 33.1
click at [261, 112] on div at bounding box center [294, 100] width 150 height 41
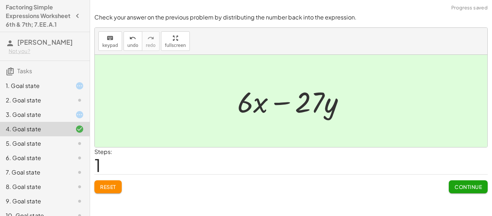
click at [62, 104] on div "2. Goal state" at bounding box center [35, 100] width 58 height 9
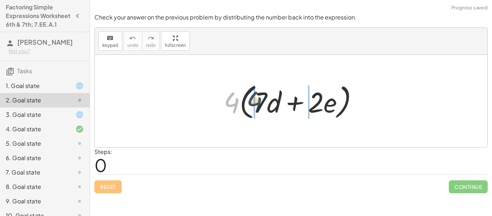
drag, startPoint x: 230, startPoint y: 103, endPoint x: 253, endPoint y: 102, distance: 22.7
click at [253, 102] on div at bounding box center [294, 100] width 148 height 41
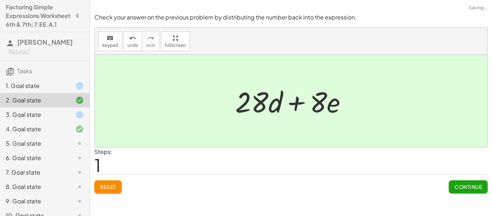
click at [45, 179] on div "6. Goal state" at bounding box center [45, 186] width 90 height 14
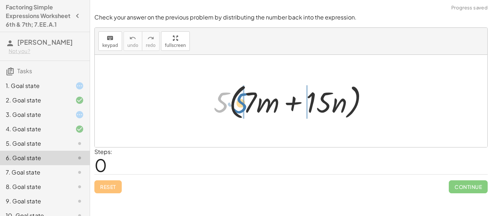
drag, startPoint x: 218, startPoint y: 102, endPoint x: 238, endPoint y: 103, distance: 20.2
click at [238, 103] on div at bounding box center [294, 100] width 168 height 41
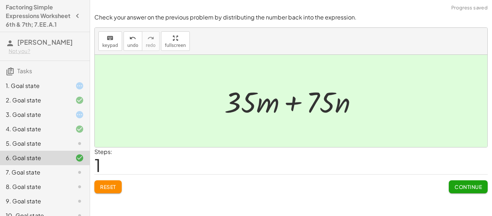
click at [37, 191] on div "8. Goal state" at bounding box center [35, 186] width 58 height 9
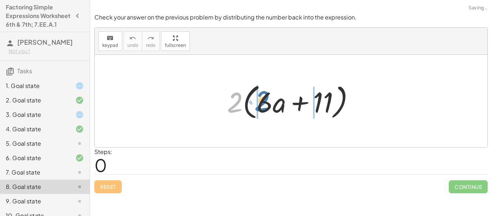
drag, startPoint x: 239, startPoint y: 104, endPoint x: 271, endPoint y: 101, distance: 31.8
click at [271, 101] on div at bounding box center [293, 100] width 140 height 41
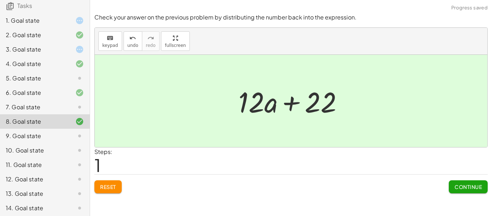
scroll to position [76, 0]
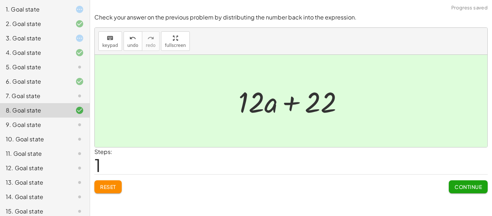
click at [64, 143] on div at bounding box center [74, 139] width 20 height 9
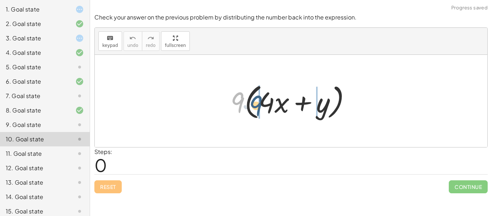
drag, startPoint x: 235, startPoint y: 108, endPoint x: 255, endPoint y: 108, distance: 20.2
click at [255, 108] on div at bounding box center [294, 100] width 134 height 41
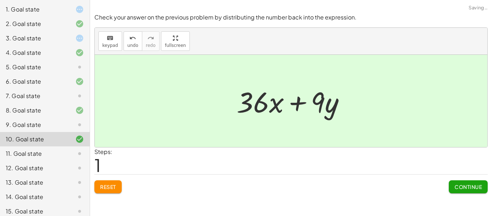
click at [67, 172] on div at bounding box center [74, 168] width 20 height 9
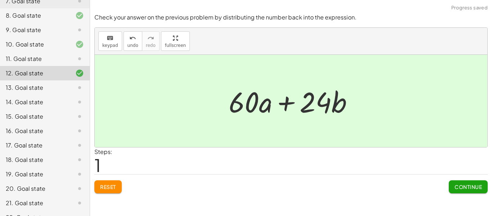
scroll to position [173, 0]
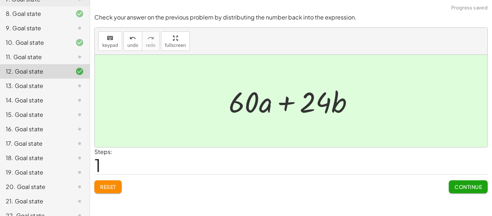
click at [76, 104] on icon at bounding box center [79, 100] width 9 height 9
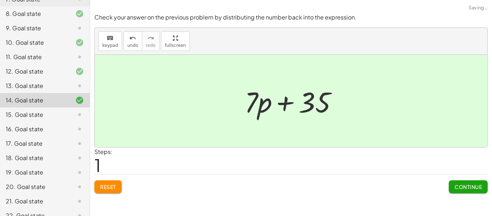
click at [75, 133] on div at bounding box center [74, 129] width 20 height 9
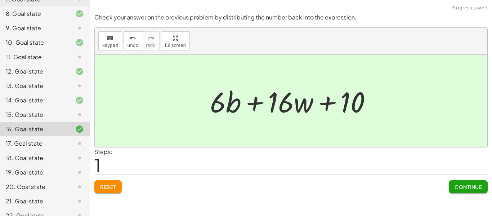
click at [79, 162] on icon at bounding box center [79, 157] width 9 height 9
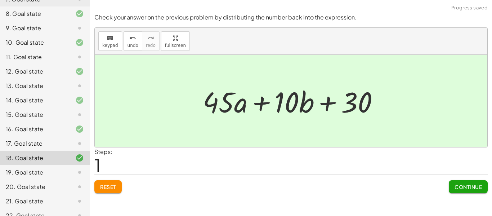
scroll to position [200, 0]
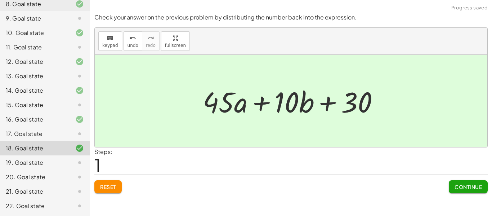
click at [75, 177] on icon at bounding box center [79, 177] width 9 height 9
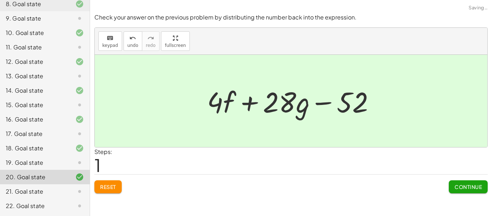
click at [72, 211] on div "22. Goal state" at bounding box center [45, 205] width 90 height 14
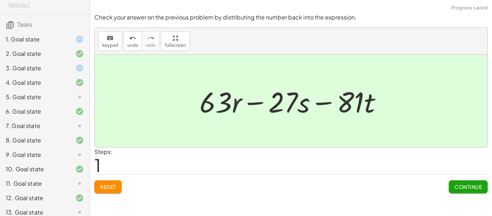
scroll to position [46, 0]
click at [75, 44] on icon at bounding box center [79, 39] width 9 height 9
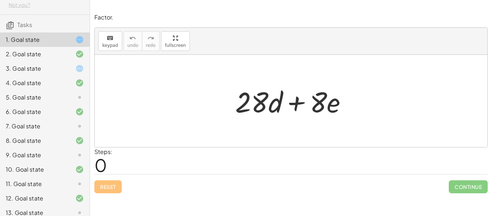
scroll to position [0, 0]
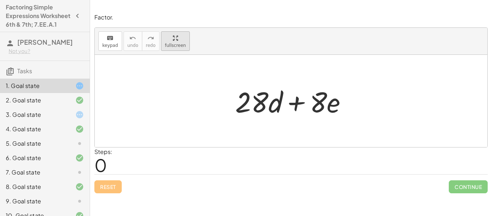
click at [173, 39] on icon "button" at bounding box center [175, 38] width 5 height 9
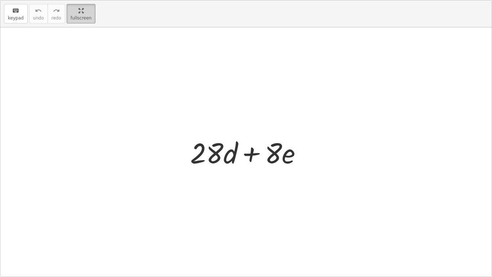
click at [71, 8] on div "button" at bounding box center [81, 10] width 21 height 9
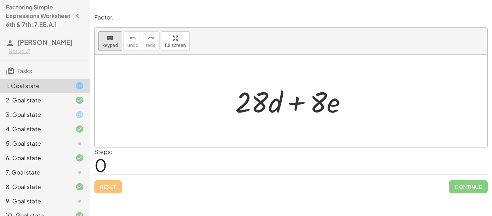
click at [109, 42] on button "keyboard keypad" at bounding box center [110, 40] width 24 height 19
drag, startPoint x: 331, startPoint y: 102, endPoint x: 296, endPoint y: 102, distance: 35.7
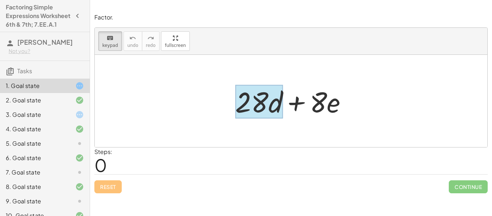
click at [281, 99] on div at bounding box center [259, 101] width 48 height 33
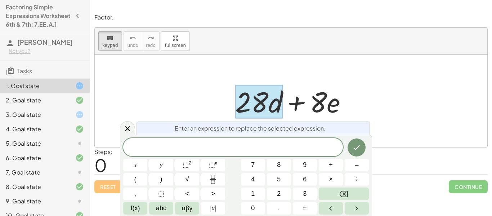
scroll to position [1, 0]
click at [361, 149] on button "Done" at bounding box center [357, 147] width 18 height 18
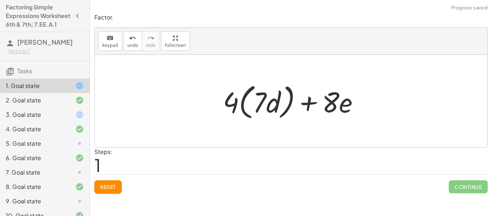
click at [112, 189] on span "Reset" at bounding box center [108, 186] width 16 height 6
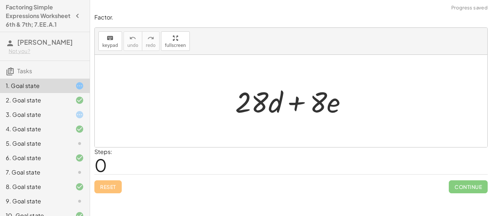
click at [79, 148] on icon at bounding box center [79, 143] width 9 height 9
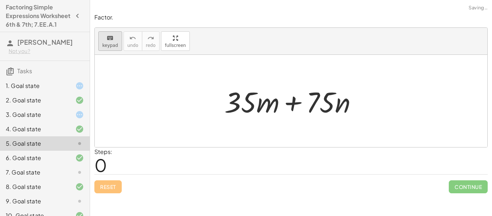
click at [119, 45] on button "keyboard keypad" at bounding box center [110, 40] width 24 height 19
click at [109, 40] on icon "keyboard" at bounding box center [110, 38] width 7 height 9
click at [80, 148] on icon at bounding box center [79, 143] width 9 height 9
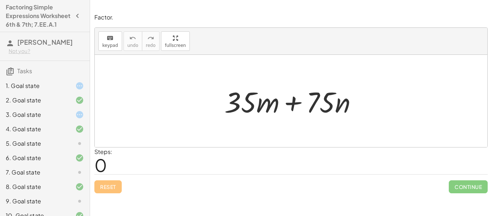
click at [78, 179] on div "6. Goal state" at bounding box center [45, 186] width 90 height 14
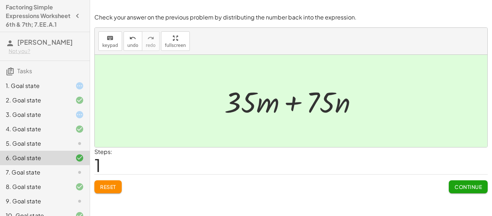
click at [79, 148] on icon at bounding box center [79, 143] width 9 height 9
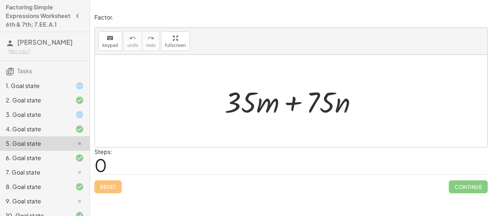
click at [47, 162] on div "6. Goal state" at bounding box center [35, 157] width 58 height 9
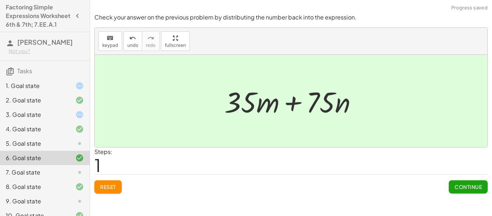
click at [115, 186] on span "Reset" at bounding box center [108, 186] width 16 height 6
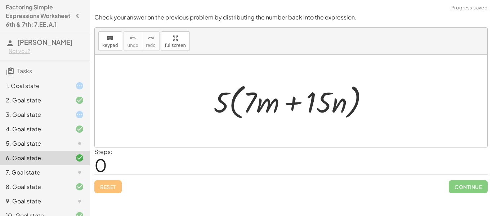
click at [62, 148] on div "5. Goal state" at bounding box center [35, 143] width 58 height 9
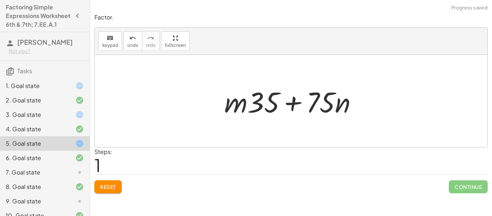
click at [118, 192] on button "Reset" at bounding box center [107, 186] width 27 height 13
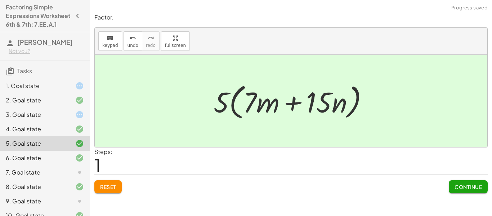
click at [54, 151] on div "4. Goal state" at bounding box center [45, 158] width 90 height 14
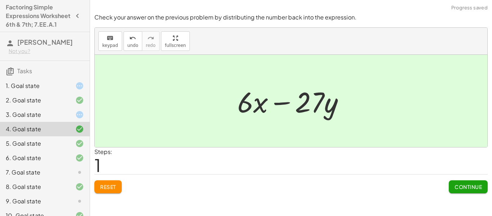
click at [70, 119] on div at bounding box center [74, 114] width 20 height 9
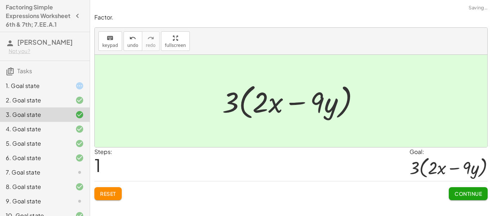
click at [66, 90] on div at bounding box center [74, 85] width 20 height 9
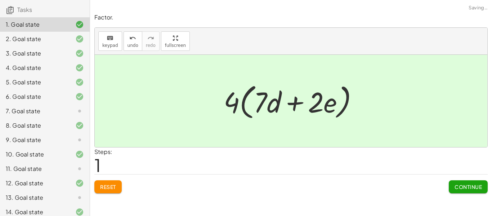
scroll to position [62, 0]
click at [75, 114] on div at bounding box center [74, 110] width 20 height 9
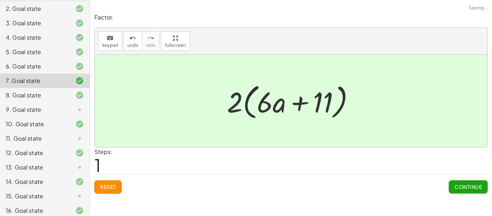
scroll to position [101, 0]
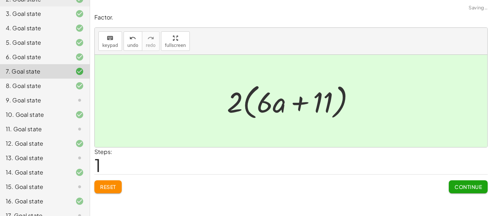
click at [80, 104] on icon at bounding box center [79, 100] width 9 height 9
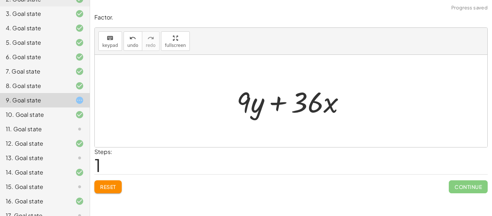
click at [0, 0] on div "Factor. keyboard keypad undo undo redo redo fullscreen + · 36 · x + · 9 · y + ·…" at bounding box center [0, 0] width 0 height 0
click at [120, 192] on button "Reset" at bounding box center [107, 186] width 27 height 13
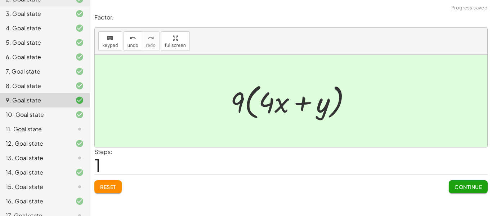
click at [80, 133] on icon at bounding box center [79, 129] width 9 height 9
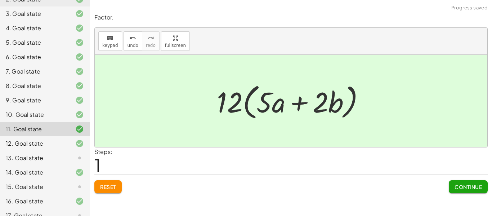
click at [76, 162] on icon at bounding box center [79, 157] width 9 height 9
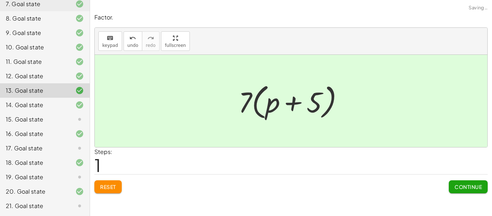
scroll to position [171, 0]
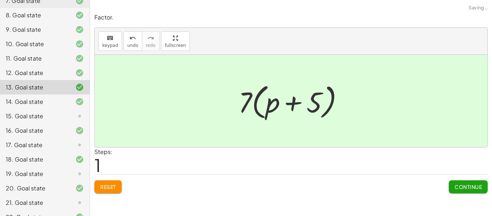
click at [81, 138] on div "15. Goal state" at bounding box center [45, 145] width 90 height 14
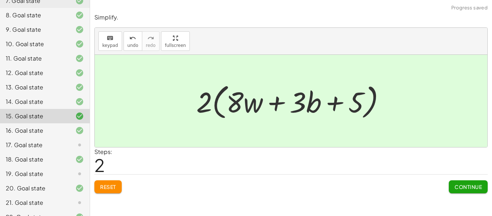
click at [81, 149] on icon at bounding box center [79, 144] width 9 height 9
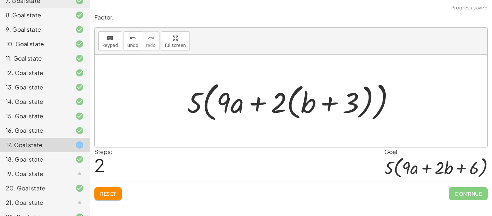
click at [110, 198] on button "Reset" at bounding box center [107, 193] width 27 height 13
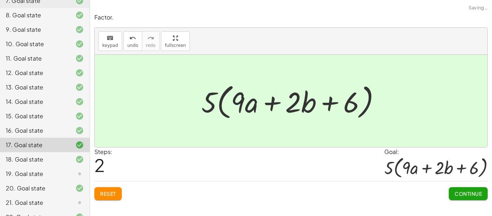
click at [71, 197] on div "19. Goal state" at bounding box center [45, 202] width 90 height 14
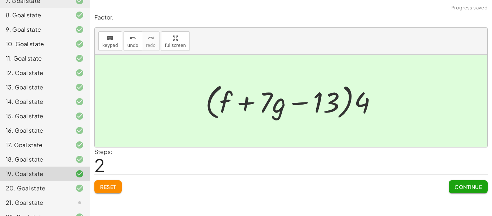
scroll to position [200, 0]
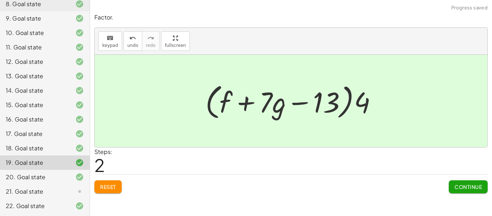
click at [79, 192] on icon at bounding box center [79, 191] width 9 height 9
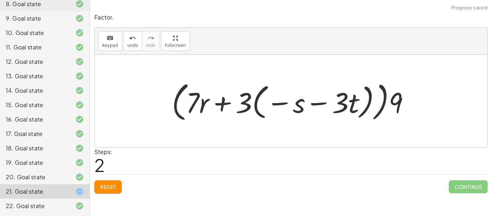
click at [122, 191] on button "Reset" at bounding box center [107, 186] width 27 height 13
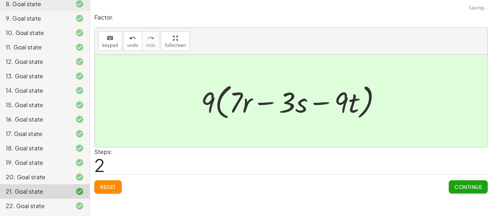
click at [440, 192] on div "Reset Continue" at bounding box center [290, 183] width 393 height 19
click at [461, 190] on button "Continue" at bounding box center [468, 186] width 39 height 13
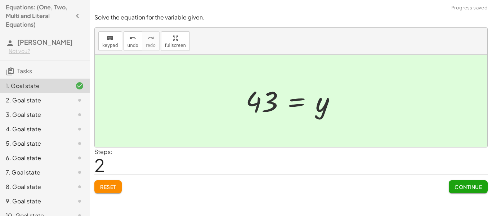
click at [113, 187] on span "Reset" at bounding box center [108, 186] width 16 height 6
click at [70, 104] on div at bounding box center [74, 100] width 20 height 9
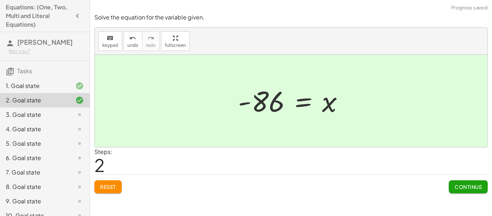
click at [67, 119] on div at bounding box center [74, 114] width 20 height 9
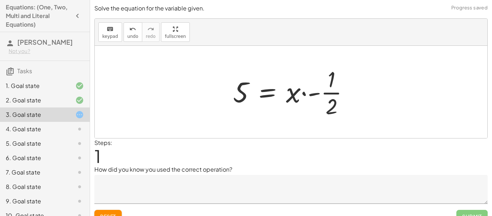
click at [116, 214] on span "Reset" at bounding box center [108, 216] width 16 height 6
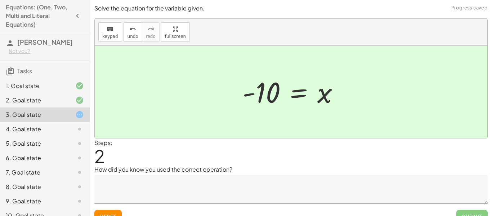
scroll to position [11, 0]
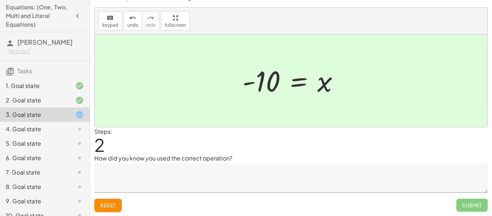
click at [222, 188] on textarea at bounding box center [290, 178] width 393 height 29
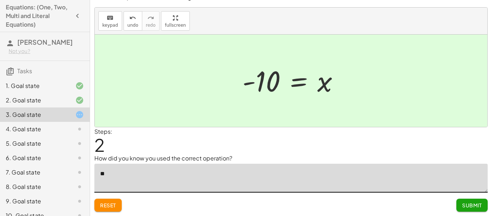
type textarea "*"
click at [117, 205] on button "Reset" at bounding box center [107, 204] width 27 height 13
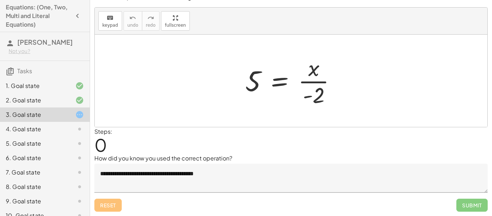
click at [289, 160] on p "How did you know you used the correct operation?" at bounding box center [290, 158] width 393 height 9
click at [291, 169] on textarea "**********" at bounding box center [290, 178] width 393 height 29
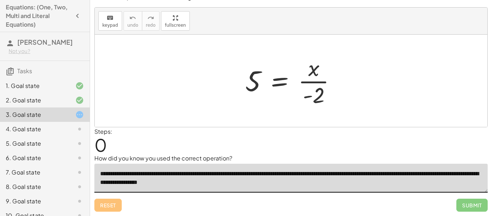
type textarea "**********"
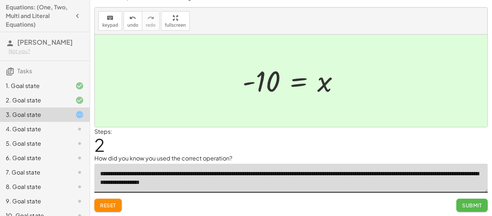
click at [479, 211] on button "Submit" at bounding box center [471, 204] width 31 height 13
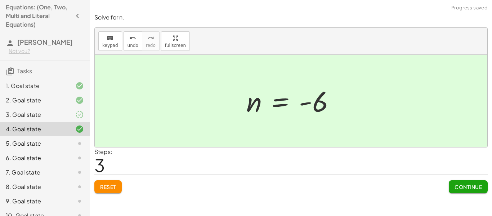
click at [61, 119] on div "3. Goal state" at bounding box center [35, 114] width 58 height 9
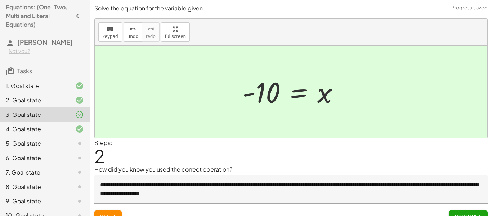
scroll to position [11, 0]
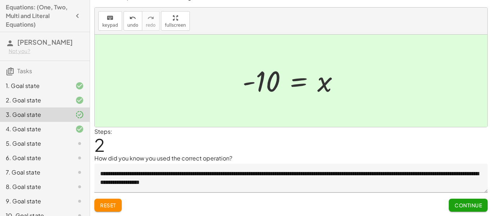
click at [478, 205] on span "Continue" at bounding box center [468, 205] width 27 height 6
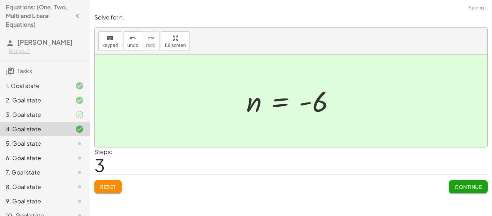
scroll to position [0, 0]
click at [480, 189] on span "Continue" at bounding box center [468, 186] width 27 height 6
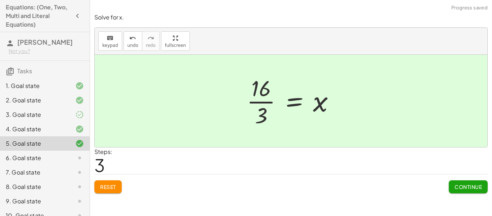
click at [473, 187] on span "Continue" at bounding box center [468, 186] width 27 height 6
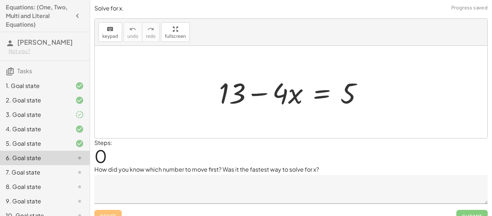
scroll to position [11, 0]
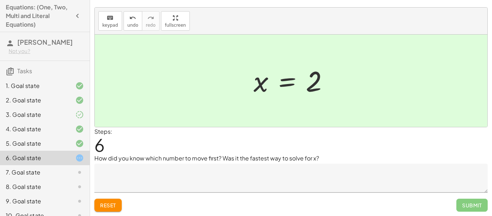
click at [174, 178] on textarea at bounding box center [290, 178] width 393 height 29
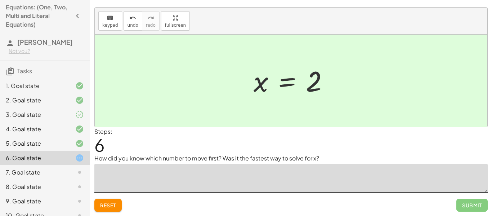
click at [122, 201] on button "Reset" at bounding box center [107, 204] width 27 height 13
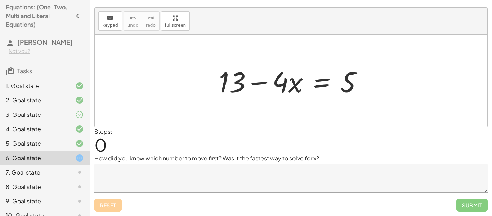
click at [115, 208] on div "Reset Submit" at bounding box center [290, 201] width 393 height 19
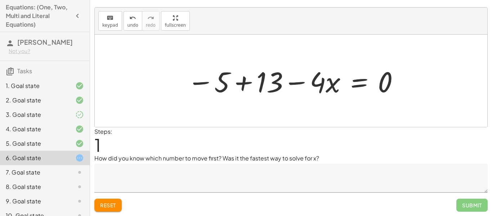
click at [122, 210] on div "Reset Submit" at bounding box center [290, 201] width 393 height 19
click at [112, 209] on button "Reset" at bounding box center [107, 204] width 27 height 13
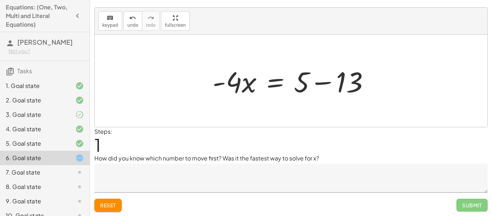
click at [109, 209] on button "Reset" at bounding box center [107, 204] width 27 height 13
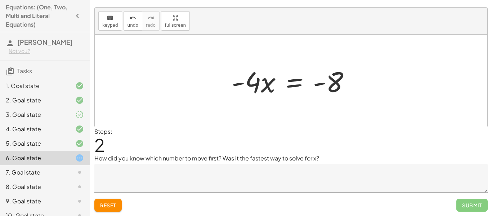
click at [109, 198] on button "Reset" at bounding box center [107, 204] width 27 height 13
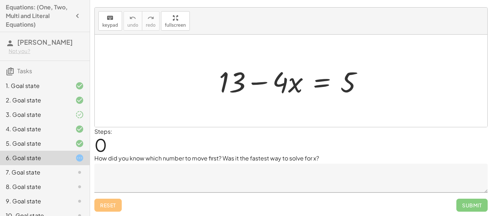
click at [181, 169] on textarea at bounding box center [290, 178] width 393 height 29
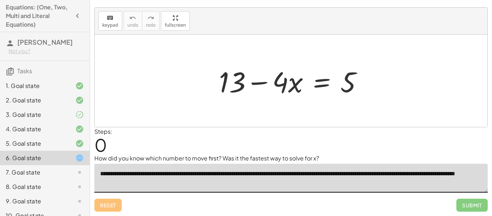
click at [408, 173] on textarea "**********" at bounding box center [290, 178] width 393 height 29
click at [446, 183] on textarea "**********" at bounding box center [290, 178] width 393 height 29
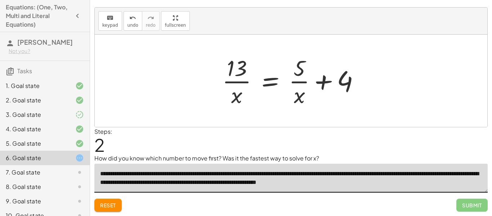
type textarea "**********"
click at [115, 203] on span "Reset" at bounding box center [108, 205] width 16 height 6
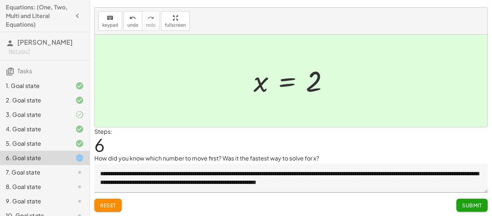
click at [478, 206] on span "Submit" at bounding box center [472, 205] width 20 height 6
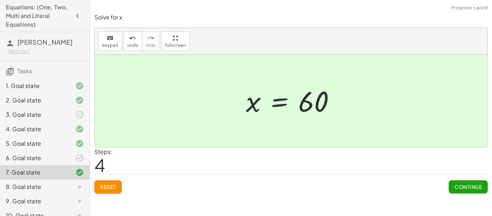
click at [472, 191] on button "Continue" at bounding box center [468, 186] width 39 height 13
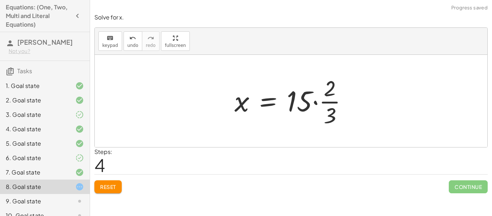
click at [106, 190] on button "Reset" at bounding box center [107, 186] width 27 height 13
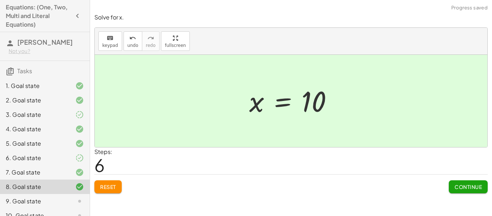
click at [477, 191] on button "Continue" at bounding box center [468, 186] width 39 height 13
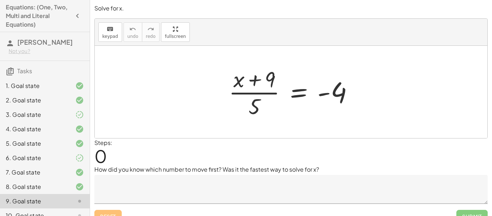
click at [245, 184] on textarea at bounding box center [290, 189] width 393 height 29
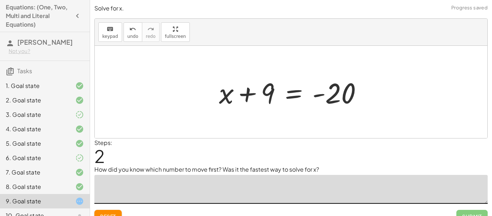
click at [272, 196] on textarea at bounding box center [290, 189] width 393 height 29
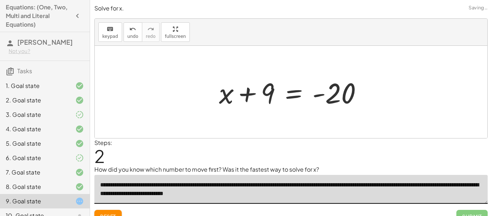
type textarea "**********"
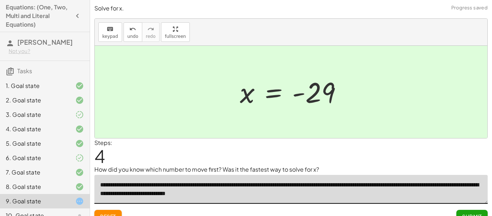
scroll to position [11, 0]
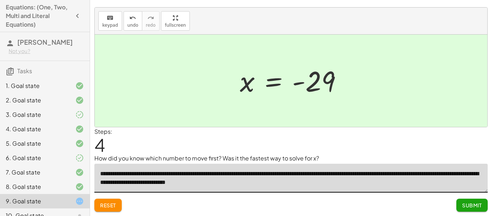
click at [475, 204] on span "Submit" at bounding box center [472, 205] width 20 height 6
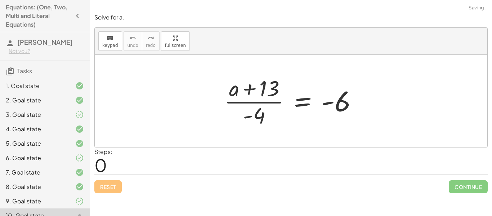
scroll to position [0, 0]
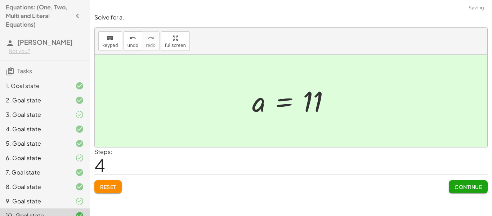
click at [470, 192] on button "Continue" at bounding box center [468, 186] width 39 height 13
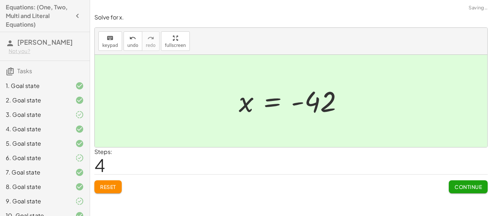
click at [477, 188] on span "Continue" at bounding box center [468, 186] width 27 height 6
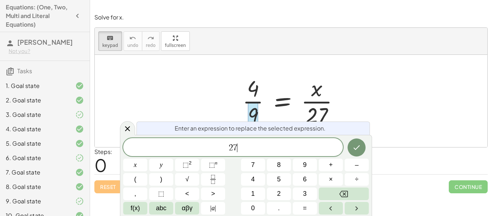
scroll to position [1, 0]
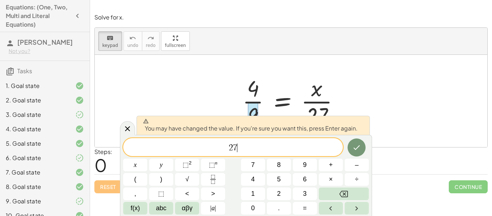
click at [361, 148] on icon "Done" at bounding box center [356, 147] width 9 height 9
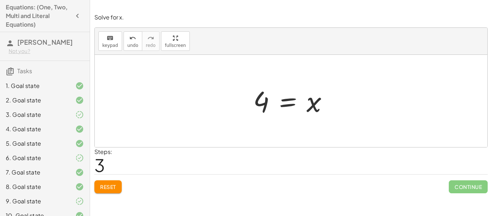
click at [118, 184] on button "Reset" at bounding box center [107, 186] width 27 height 13
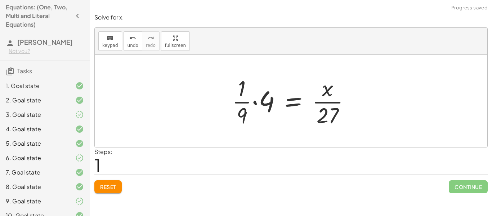
click at [119, 189] on button "Reset" at bounding box center [107, 186] width 27 height 13
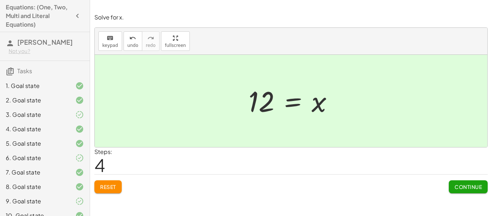
click at [111, 191] on button "Reset" at bounding box center [107, 186] width 27 height 13
click at [482, 186] on span "Continue" at bounding box center [468, 186] width 27 height 6
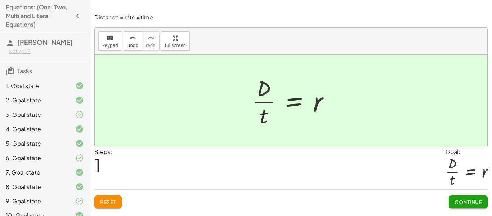
click at [460, 201] on span "Continue" at bounding box center [468, 201] width 27 height 6
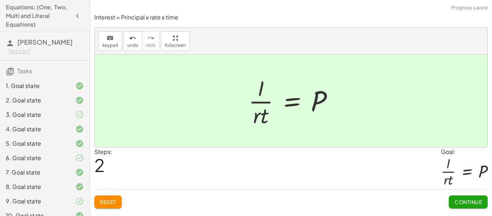
click at [478, 204] on span "Continue" at bounding box center [468, 201] width 27 height 6
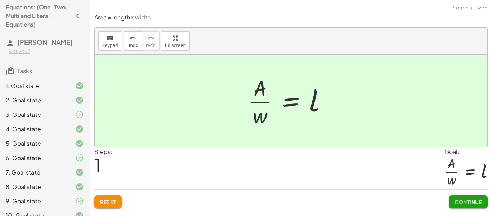
click at [469, 207] on button "Continue" at bounding box center [468, 201] width 39 height 13
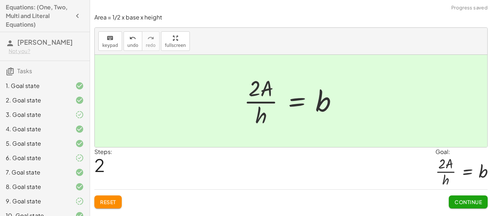
click at [469, 201] on span "Continue" at bounding box center [468, 201] width 27 height 6
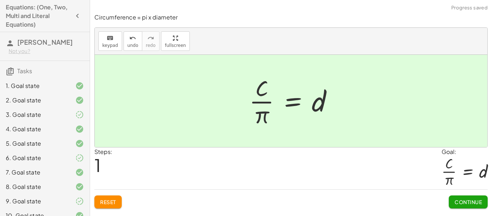
click at [471, 205] on button "Continue" at bounding box center [468, 201] width 39 height 13
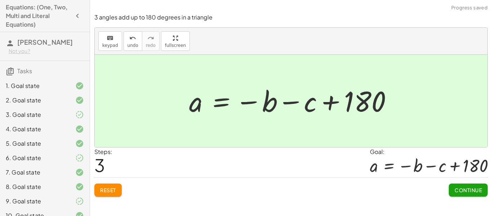
click at [479, 191] on span "Continue" at bounding box center [468, 190] width 27 height 6
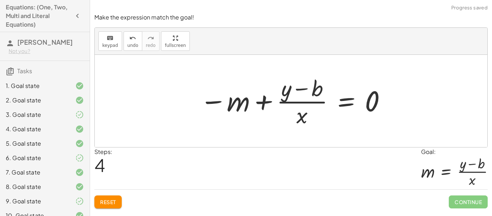
click at [112, 198] on button "Reset" at bounding box center [107, 201] width 27 height 13
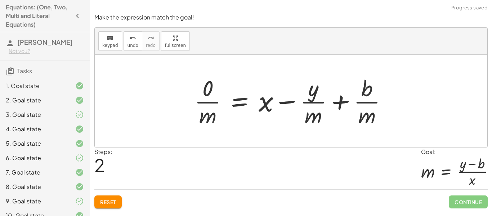
click at [111, 208] on button "Reset" at bounding box center [107, 201] width 27 height 13
click at [0, 0] on div "Make the expression match the goal! keyboard keypad undo undo redo redo fullscr…" at bounding box center [0, 0] width 0 height 0
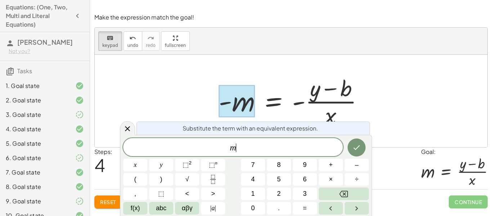
scroll to position [2, 0]
click at [353, 147] on icon "Done" at bounding box center [356, 147] width 9 height 9
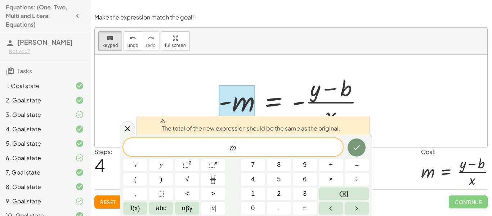
click at [362, 147] on button "Done" at bounding box center [357, 147] width 18 height 18
click at [357, 153] on button "Done" at bounding box center [357, 147] width 18 height 18
click at [362, 153] on button "Done" at bounding box center [357, 147] width 18 height 18
click at [363, 146] on button "Done" at bounding box center [357, 147] width 18 height 18
click at [359, 152] on button "Done" at bounding box center [357, 147] width 18 height 18
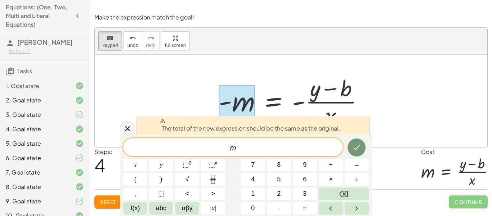
click at [357, 146] on icon "Done" at bounding box center [356, 147] width 9 height 9
click at [359, 148] on icon "Done" at bounding box center [356, 147] width 9 height 9
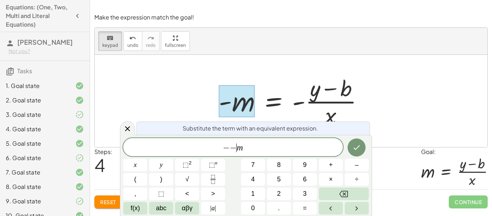
click at [361, 152] on button "Done" at bounding box center [357, 147] width 18 height 18
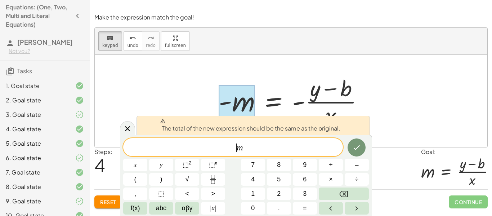
click at [361, 147] on icon "Done" at bounding box center [356, 147] width 9 height 9
click at [354, 148] on icon "Done" at bounding box center [357, 147] width 6 height 5
click at [322, 147] on span "− − ​ m" at bounding box center [233, 148] width 220 height 10
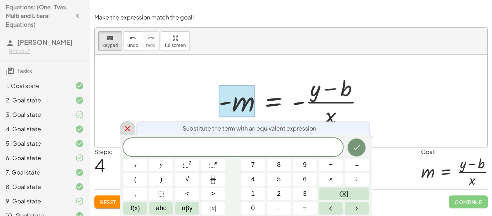
click at [128, 129] on icon at bounding box center [127, 128] width 5 height 5
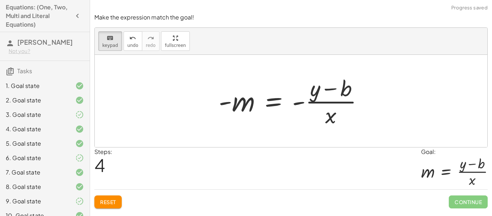
click at [238, 112] on div at bounding box center [294, 100] width 158 height 55
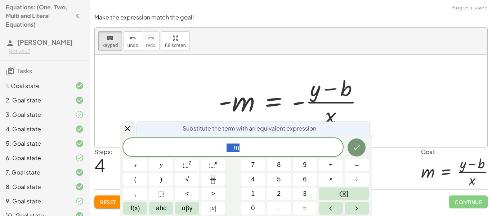
scroll to position [3, 0]
click at [130, 130] on icon at bounding box center [127, 128] width 9 height 9
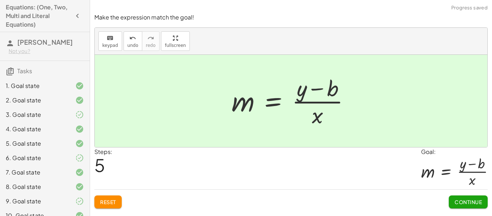
click at [468, 206] on button "Continue" at bounding box center [468, 201] width 39 height 13
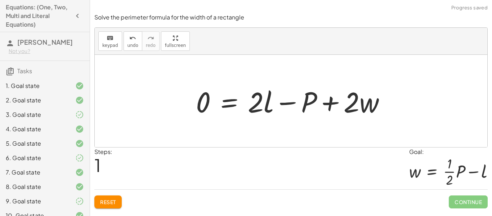
click at [108, 200] on span "Reset" at bounding box center [108, 201] width 16 height 6
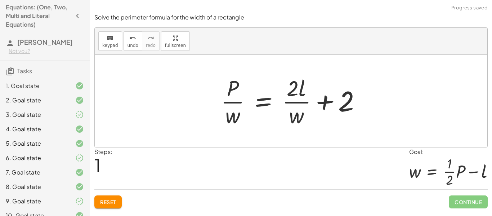
click at [118, 204] on button "Reset" at bounding box center [107, 201] width 27 height 13
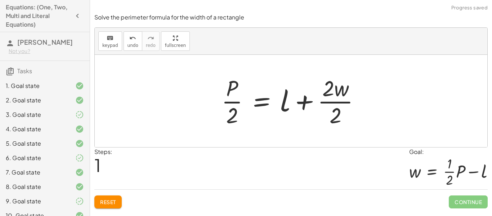
click at [115, 207] on button "Reset" at bounding box center [107, 201] width 27 height 13
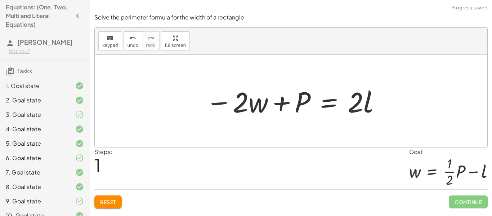
click at [113, 207] on button "Reset" at bounding box center [107, 201] width 27 height 13
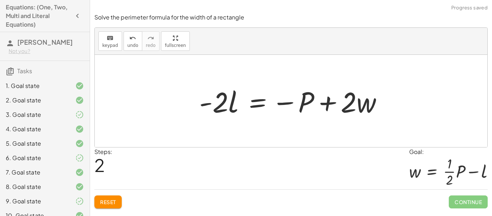
click at [112, 202] on span "Reset" at bounding box center [108, 201] width 16 height 6
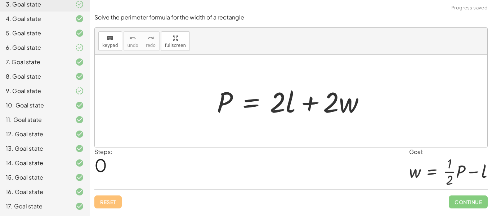
scroll to position [249, 0]
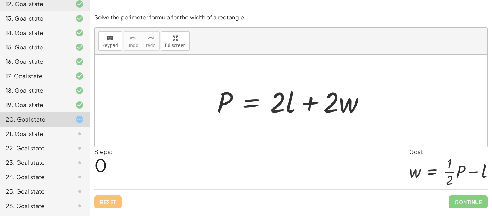
click at [46, 135] on div "21. Goal state" at bounding box center [35, 133] width 58 height 9
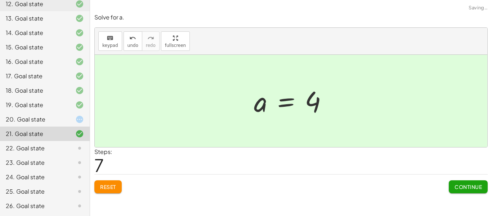
click at [491, 198] on div "**********" at bounding box center [291, 108] width 402 height 216
click at [389, 169] on div "Steps: 7" at bounding box center [290, 160] width 393 height 27
click at [469, 192] on button "Continue" at bounding box center [468, 186] width 39 height 13
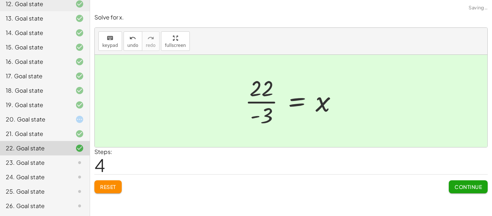
click at [470, 187] on span "Continue" at bounding box center [468, 186] width 27 height 6
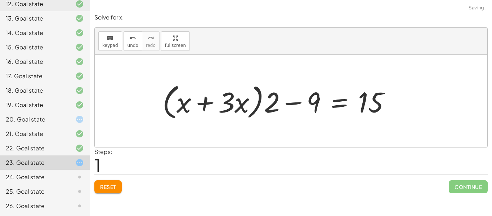
click at [127, 193] on div "Reset Continue" at bounding box center [290, 183] width 393 height 19
click at [0, 0] on div "Solve for x. keyboard keypad undo undo redo redo fullscreen + · 2 · x + · 6 · x…" at bounding box center [0, 0] width 0 height 0
click at [119, 190] on button "Reset" at bounding box center [107, 186] width 27 height 13
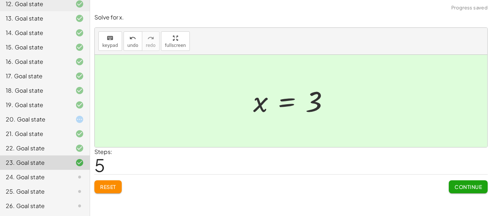
click at [463, 192] on button "Continue" at bounding box center [468, 186] width 39 height 13
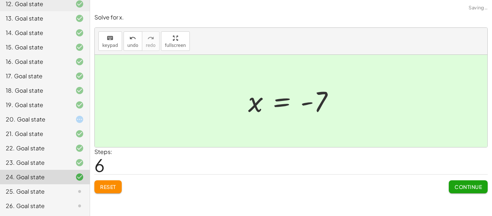
click at [453, 192] on button "Continue" at bounding box center [468, 186] width 39 height 13
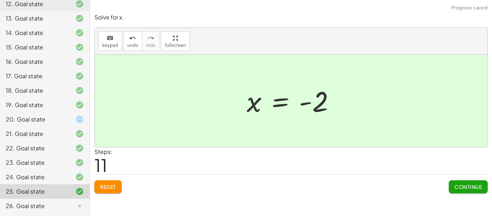
click at [460, 183] on button "Continue" at bounding box center [468, 186] width 39 height 13
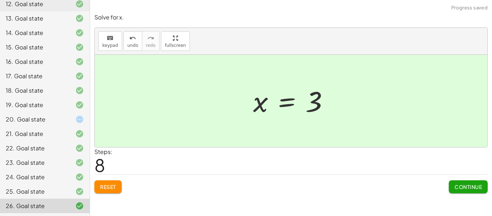
click at [481, 190] on button "Continue" at bounding box center [468, 186] width 39 height 13
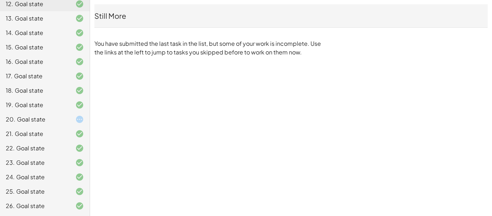
click at [45, 126] on div "19. Goal state" at bounding box center [45, 133] width 90 height 14
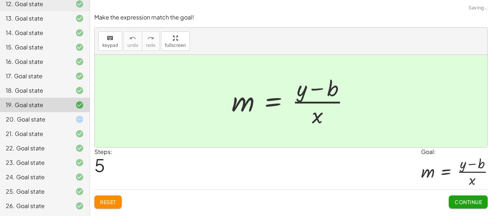
click at [48, 121] on div "20. Goal state" at bounding box center [35, 119] width 58 height 9
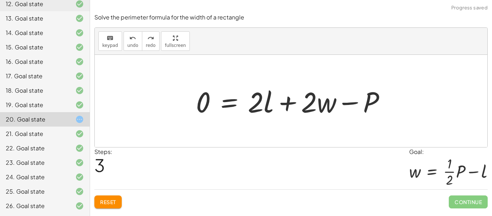
click at [109, 198] on button "Reset" at bounding box center [107, 201] width 27 height 13
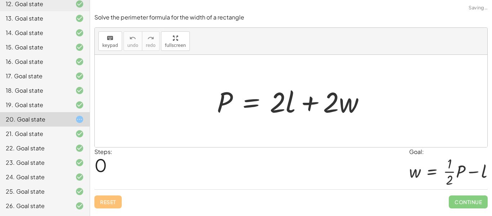
click at [114, 203] on div "Reset Continue" at bounding box center [290, 198] width 393 height 19
click at [113, 207] on button "Reset" at bounding box center [107, 201] width 27 height 13
click at [110, 201] on span "Reset" at bounding box center [108, 201] width 16 height 6
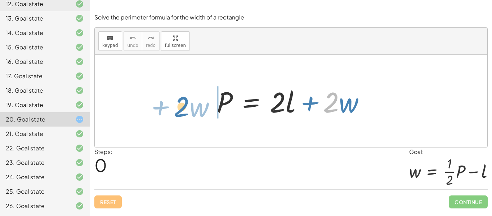
drag, startPoint x: 336, startPoint y: 98, endPoint x: 186, endPoint y: 102, distance: 149.5
click at [186, 102] on div "· 2 + · w P = + · 2 · l + · 2 · w" at bounding box center [291, 101] width 393 height 92
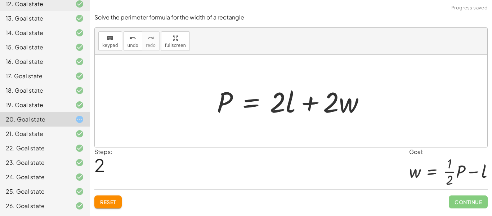
click at [108, 205] on span "Reset" at bounding box center [108, 201] width 16 height 6
click at [112, 201] on div "Reset Continue" at bounding box center [290, 198] width 393 height 19
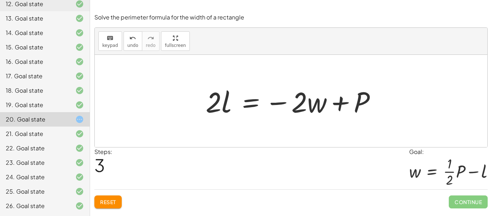
click at [113, 205] on span "Reset" at bounding box center [108, 201] width 16 height 6
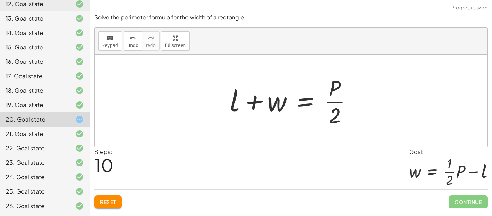
click at [114, 205] on span "Reset" at bounding box center [108, 201] width 16 height 6
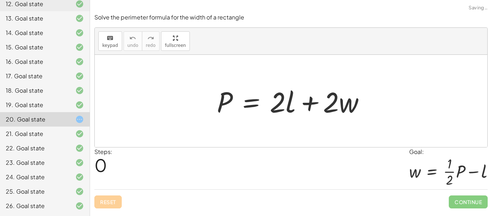
click at [115, 200] on div "Reset Continue" at bounding box center [290, 198] width 393 height 19
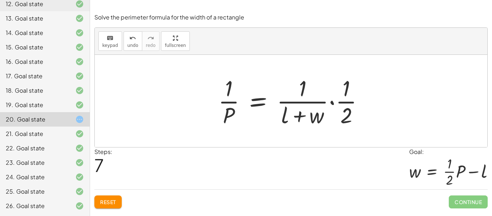
click at [117, 205] on button "Reset" at bounding box center [107, 201] width 27 height 13
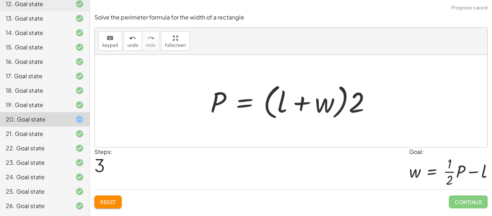
click at [106, 200] on span "Reset" at bounding box center [108, 201] width 16 height 6
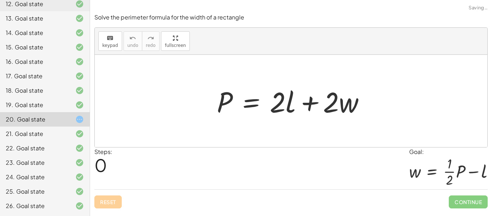
click at [110, 203] on div "Reset Continue" at bounding box center [290, 198] width 393 height 19
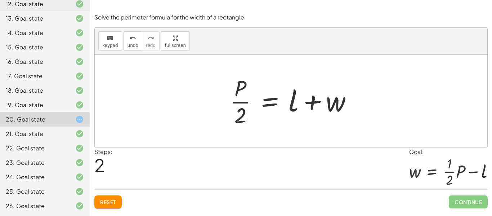
click at [117, 207] on button "Reset" at bounding box center [107, 201] width 27 height 13
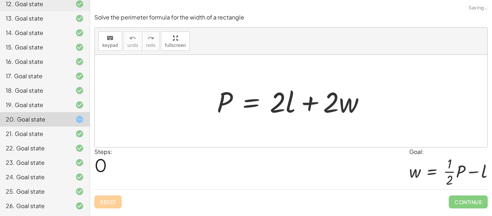
click at [121, 204] on div "Reset Continue" at bounding box center [290, 198] width 393 height 19
click at [120, 200] on div "Reset Continue" at bounding box center [290, 198] width 393 height 19
click at [119, 206] on div "Reset Continue" at bounding box center [290, 198] width 393 height 19
click at [123, 205] on div "Reset Continue" at bounding box center [290, 198] width 393 height 19
click at [122, 205] on div "Reset Continue" at bounding box center [290, 198] width 393 height 19
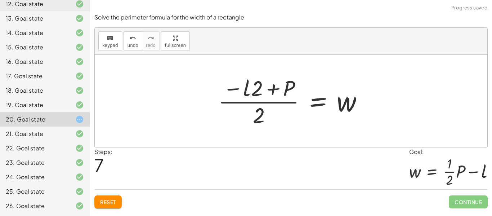
click at [120, 202] on button "Reset" at bounding box center [107, 201] width 27 height 13
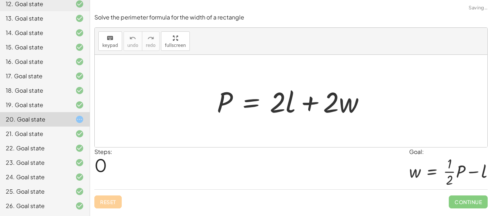
click at [116, 205] on div "Reset Continue" at bounding box center [290, 198] width 393 height 19
click at [120, 203] on div "Reset Continue" at bounding box center [290, 198] width 393 height 19
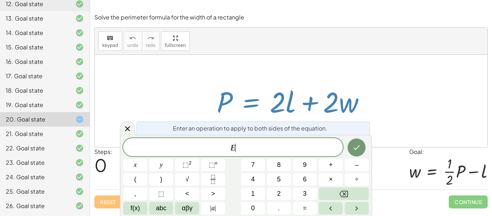
click at [137, 128] on div "Enter an operation to apply to both sides of the equation." at bounding box center [253, 127] width 233 height 13
click at [245, 148] on span "E" at bounding box center [233, 148] width 220 height 10
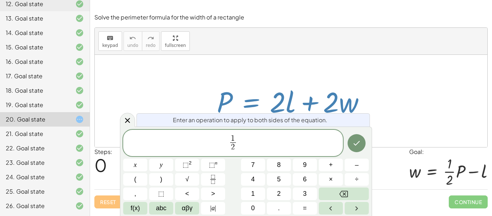
click at [354, 148] on button "Done" at bounding box center [357, 143] width 18 height 18
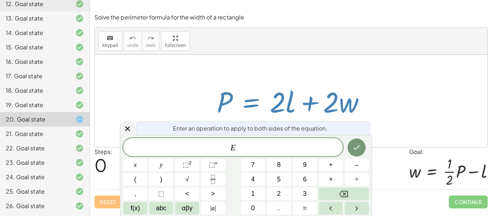
scroll to position [1, 0]
click at [331, 176] on span "×" at bounding box center [331, 179] width 4 height 10
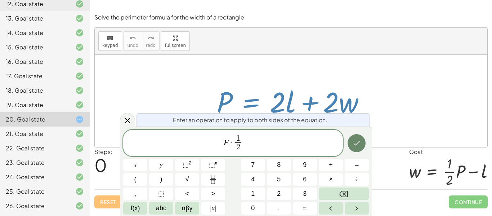
click at [359, 144] on icon "Done" at bounding box center [356, 143] width 9 height 9
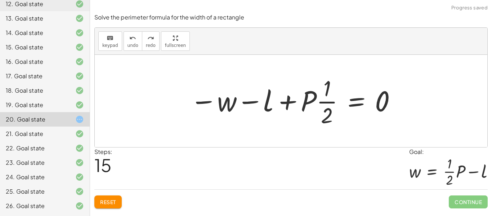
click at [101, 205] on span "Reset" at bounding box center [108, 201] width 16 height 6
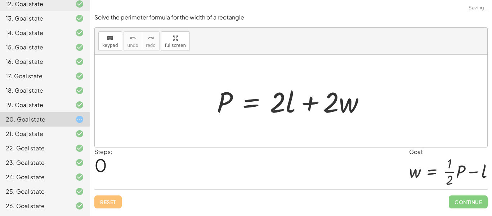
click at [282, 120] on div "P = + · 2 · l + · 2 · w" at bounding box center [291, 101] width 170 height 41
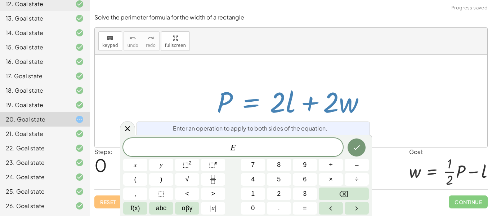
scroll to position [3, 0]
click at [330, 178] on span "×" at bounding box center [331, 179] width 4 height 10
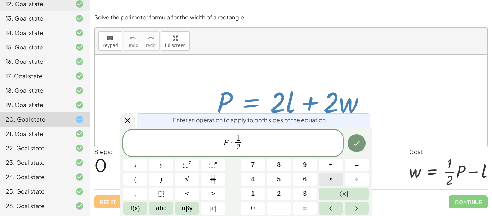
click at [357, 147] on icon "Done" at bounding box center [356, 143] width 9 height 9
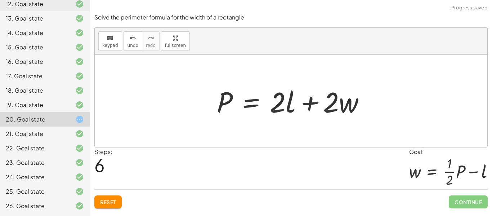
click at [106, 208] on button "Reset" at bounding box center [107, 201] width 27 height 13
click at [0, 0] on div "Solve the perimeter formula for the width of a rectangle keyboard keypad undo u…" at bounding box center [0, 0] width 0 height 0
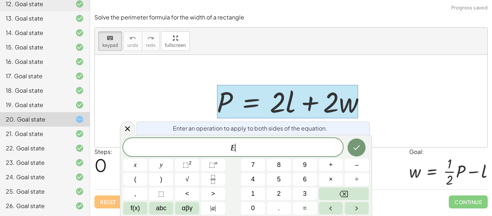
scroll to position [4, 0]
click at [328, 175] on button "×" at bounding box center [331, 179] width 24 height 13
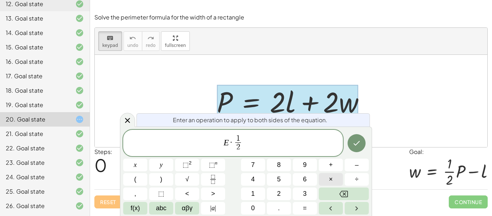
click at [362, 141] on button "Done" at bounding box center [357, 143] width 18 height 18
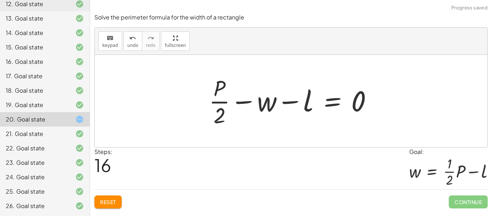
click at [108, 202] on span "Reset" at bounding box center [108, 201] width 16 height 6
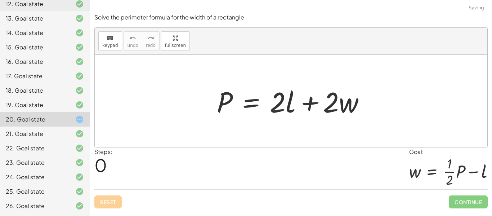
click at [109, 205] on div "Reset Continue" at bounding box center [290, 198] width 393 height 19
click at [107, 206] on div "Reset Continue" at bounding box center [290, 198] width 393 height 19
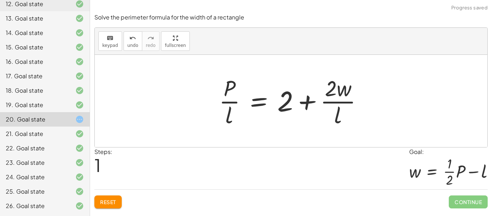
click at [120, 206] on button "Reset" at bounding box center [107, 201] width 27 height 13
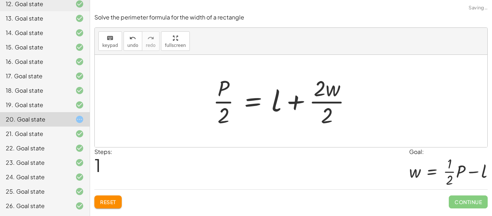
click at [114, 201] on span "Reset" at bounding box center [108, 201] width 16 height 6
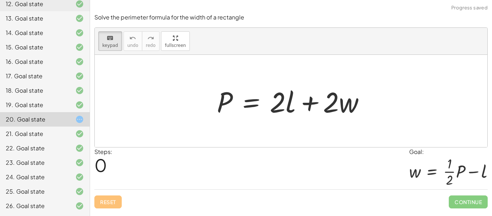
click at [219, 95] on div at bounding box center [293, 100] width 161 height 37
click at [221, 110] on div at bounding box center [293, 100] width 161 height 37
click at [210, 103] on div "P = + · 2 · l + · 2 · w" at bounding box center [291, 101] width 170 height 41
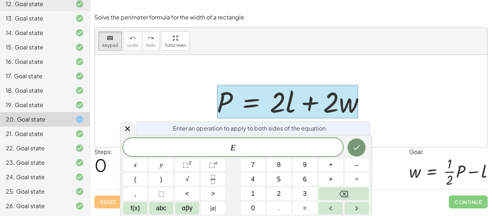
scroll to position [5, 0]
click at [292, 144] on span "E x" at bounding box center [233, 148] width 220 height 10
click at [333, 173] on button "×" at bounding box center [331, 179] width 24 height 13
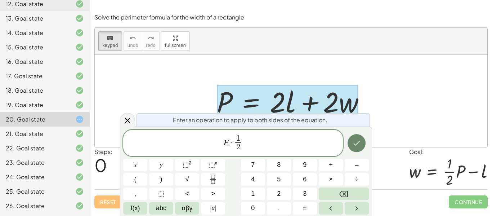
click at [361, 146] on icon "Done" at bounding box center [356, 143] width 9 height 9
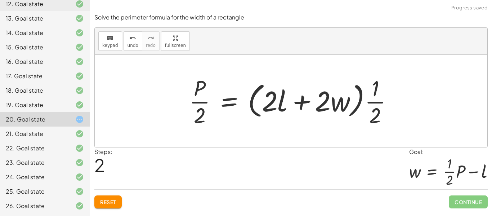
click at [109, 202] on span "Reset" at bounding box center [108, 201] width 16 height 6
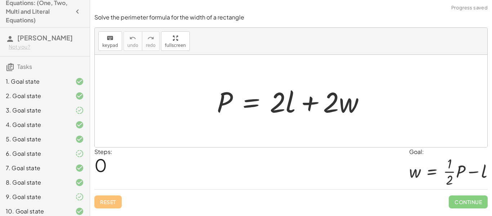
scroll to position [0, 0]
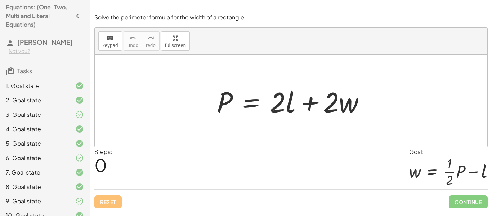
click at [76, 20] on icon "button" at bounding box center [77, 16] width 9 height 9
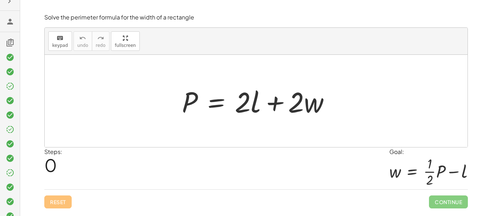
scroll to position [13, 0]
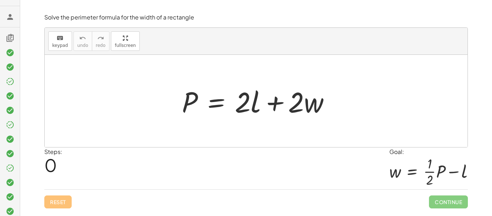
click at [13, 18] on icon at bounding box center [10, 17] width 9 height 9
click at [9, 21] on icon at bounding box center [10, 17] width 9 height 9
click at [3, 12] on button "button" at bounding box center [9, 9] width 13 height 13
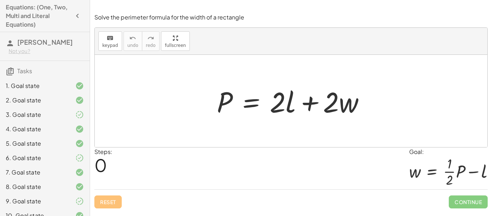
click at [34, 51] on h3 "Sudarshan Gopala Krishnan Not you?" at bounding box center [45, 46] width 90 height 28
click at [42, 49] on h3 "Sudarshan Gopala Krishnan Not you?" at bounding box center [45, 46] width 90 height 28
click at [43, 44] on span "[PERSON_NAME]" at bounding box center [44, 42] width 55 height 8
click at [41, 49] on h3 "Sudarshan Gopala Krishnan Not you?" at bounding box center [45, 46] width 90 height 28
click at [33, 51] on h3 "Sudarshan Gopala Krishnan Not you?" at bounding box center [45, 46] width 90 height 28
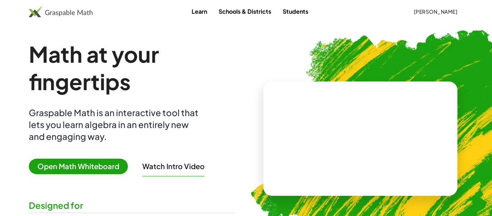
click at [414, 9] on span "[PERSON_NAME]" at bounding box center [436, 11] width 44 height 6
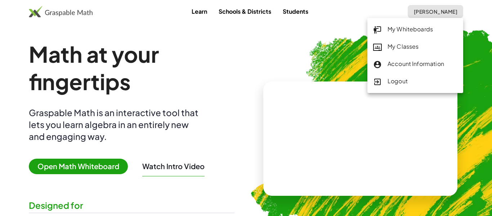
click at [394, 44] on div "My Classes" at bounding box center [415, 46] width 84 height 9
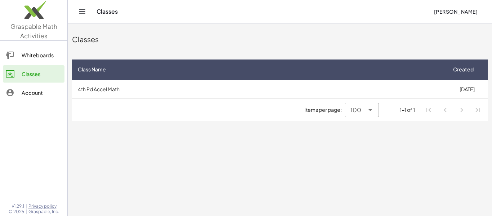
click at [348, 90] on td "4th Pd Accel Math" at bounding box center [259, 89] width 374 height 19
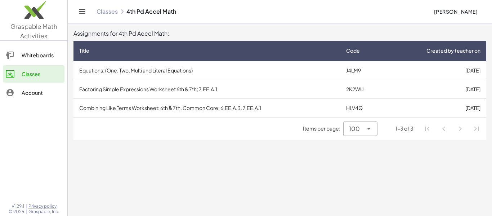
click at [375, 82] on td "2K2WU" at bounding box center [362, 89] width 45 height 19
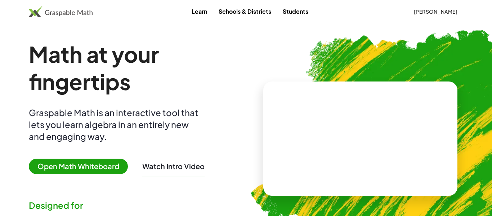
click at [433, 8] on button "[PERSON_NAME]" at bounding box center [435, 11] width 55 height 13
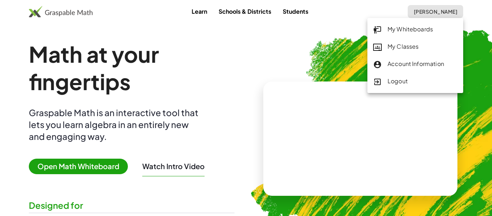
click at [401, 44] on div "My Classes" at bounding box center [415, 46] width 84 height 9
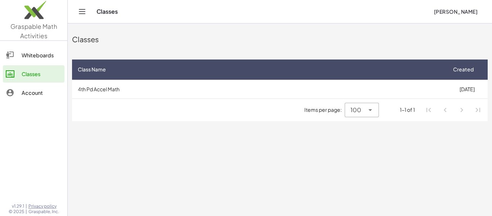
click at [315, 87] on td "4th Pd Accel Math" at bounding box center [259, 89] width 374 height 19
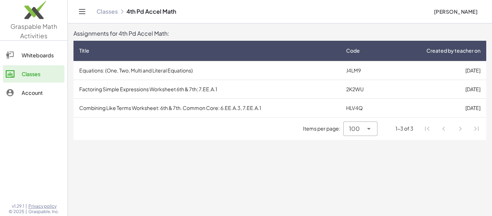
click at [353, 48] on span "Code" at bounding box center [353, 51] width 14 height 8
click at [360, 51] on icon at bounding box center [364, 51] width 8 height 8
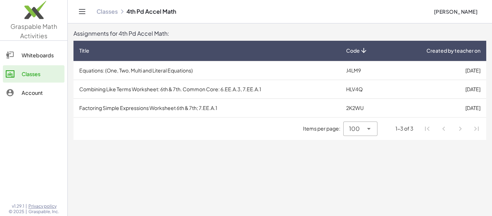
click at [352, 132] on span "100" at bounding box center [354, 128] width 11 height 9
click at [363, 185] on div "All" at bounding box center [360, 182] width 22 height 9
type input "**"
click at [399, 131] on div "1-3 of 3" at bounding box center [405, 129] width 18 height 8
click at [447, 129] on li "Pagination Navigation" at bounding box center [443, 128] width 13 height 13
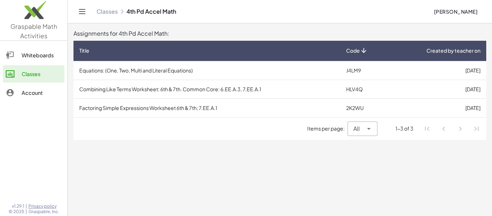
click at [371, 66] on td "J4LM9" at bounding box center [362, 70] width 45 height 19
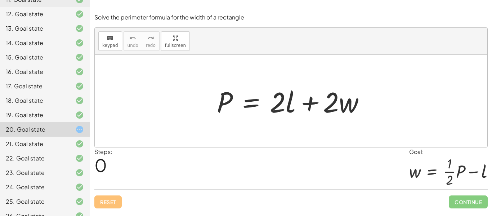
scroll to position [234, 0]
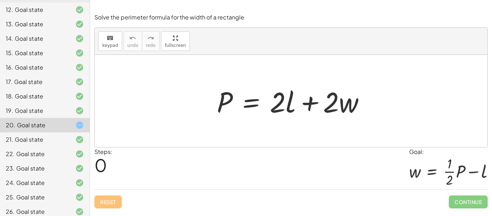
click at [453, 204] on span "Continue" at bounding box center [468, 201] width 39 height 13
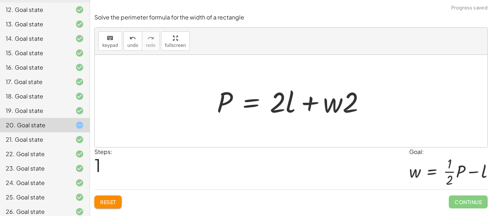
click at [109, 202] on span "Reset" at bounding box center [108, 201] width 16 height 6
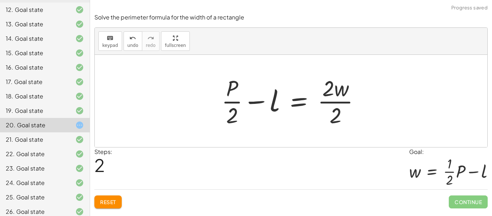
click at [115, 201] on span "Reset" at bounding box center [108, 201] width 16 height 6
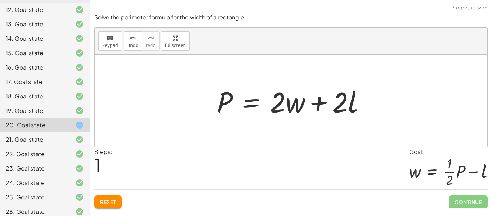
click at [117, 206] on button "Reset" at bounding box center [107, 201] width 27 height 13
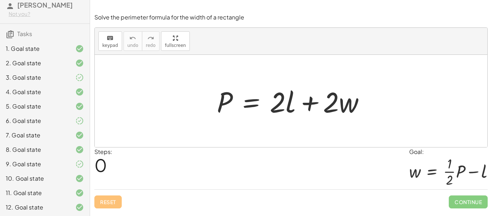
scroll to position [0, 0]
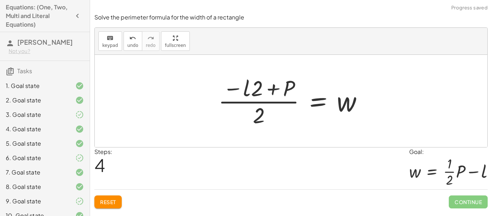
click at [112, 190] on div "Reset Continue" at bounding box center [290, 198] width 393 height 19
click at [108, 206] on button "Reset" at bounding box center [107, 201] width 27 height 13
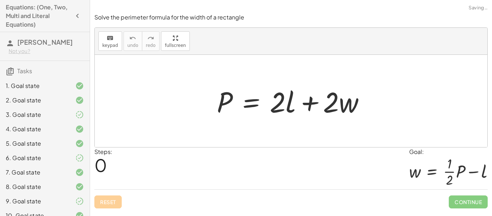
click at [109, 202] on div "Reset Continue" at bounding box center [290, 198] width 393 height 19
click at [110, 197] on div "Reset Continue" at bounding box center [290, 198] width 393 height 19
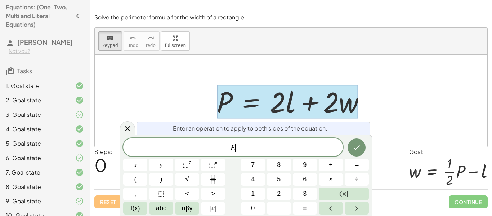
scroll to position [0, 0]
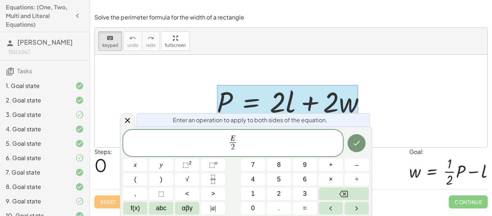
click at [358, 139] on icon "Done" at bounding box center [356, 143] width 9 height 9
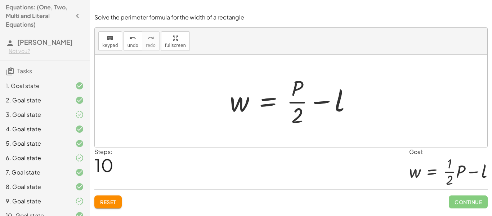
click at [102, 206] on button "Reset" at bounding box center [107, 201] width 27 height 13
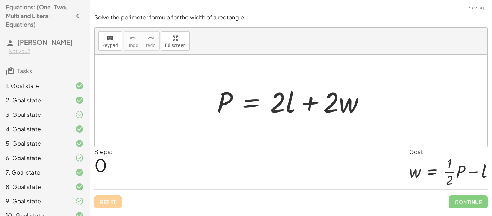
click at [112, 204] on div "Reset Continue" at bounding box center [290, 198] width 393 height 19
click at [108, 37] on icon "keyboard" at bounding box center [110, 38] width 7 height 9
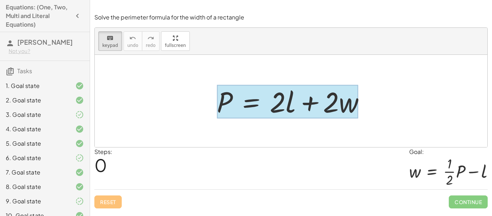
click at [244, 99] on div at bounding box center [288, 101] width 142 height 33
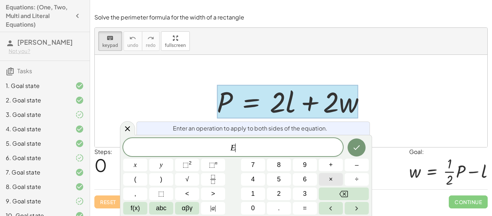
click at [326, 179] on button "×" at bounding box center [331, 179] width 24 height 13
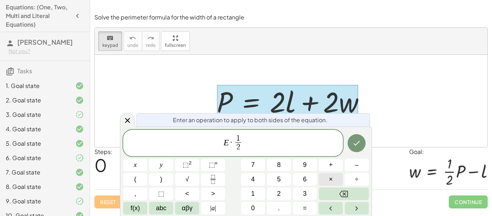
click at [361, 148] on button "Done" at bounding box center [357, 143] width 18 height 18
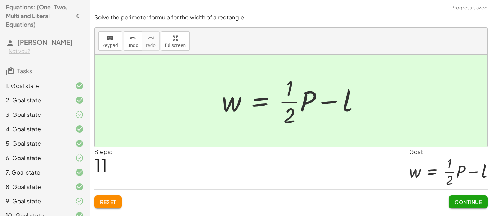
click at [472, 205] on span "Continue" at bounding box center [468, 201] width 27 height 6
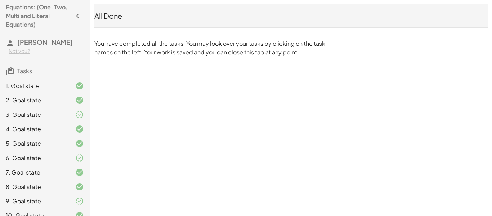
click at [80, 17] on icon "button" at bounding box center [77, 16] width 9 height 9
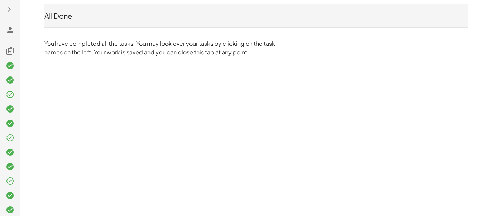
click at [4, 5] on button "button" at bounding box center [9, 9] width 13 height 13
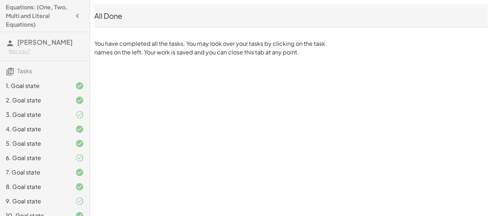
click at [29, 107] on div "1. Goal state" at bounding box center [45, 114] width 90 height 14
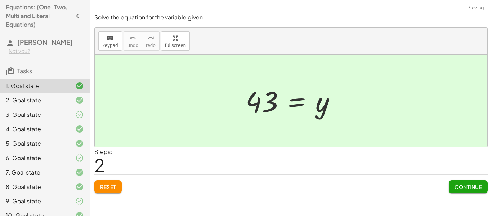
click at [26, 88] on div "1. Goal state" at bounding box center [45, 86] width 90 height 14
click at [34, 76] on h3 "Tasks" at bounding box center [45, 68] width 90 height 15
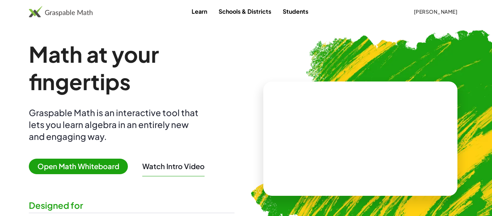
click at [450, 9] on span "[PERSON_NAME]" at bounding box center [436, 11] width 44 height 6
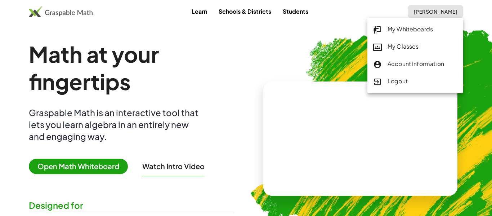
click at [419, 50] on div "My Classes" at bounding box center [415, 46] width 84 height 9
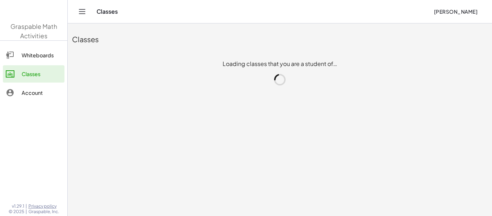
click at [434, 14] on span "[PERSON_NAME]" at bounding box center [456, 11] width 44 height 6
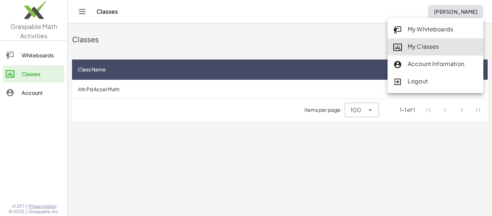
click at [319, 89] on td "4th Pd Accel Math" at bounding box center [259, 89] width 374 height 19
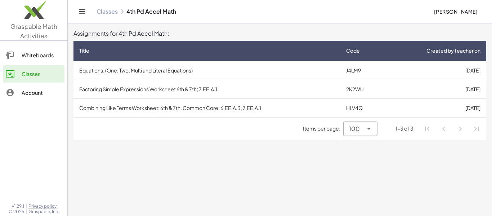
click at [403, 45] on th "Created by teacher on" at bounding box center [435, 51] width 101 height 20
click at [465, 51] on span "Created by teacher on" at bounding box center [453, 51] width 54 height 8
click at [450, 72] on td "[DATE]" at bounding box center [435, 70] width 101 height 19
click at [450, 88] on td "[DATE]" at bounding box center [435, 89] width 101 height 19
click at [441, 105] on td "[DATE]" at bounding box center [435, 107] width 101 height 19
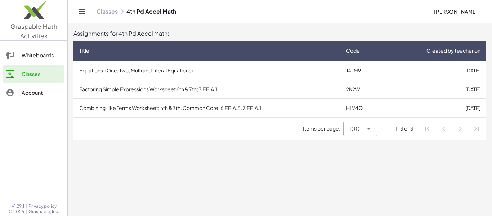
click at [436, 51] on span "Created by teacher on" at bounding box center [453, 51] width 54 height 8
